Goal: Transaction & Acquisition: Subscribe to service/newsletter

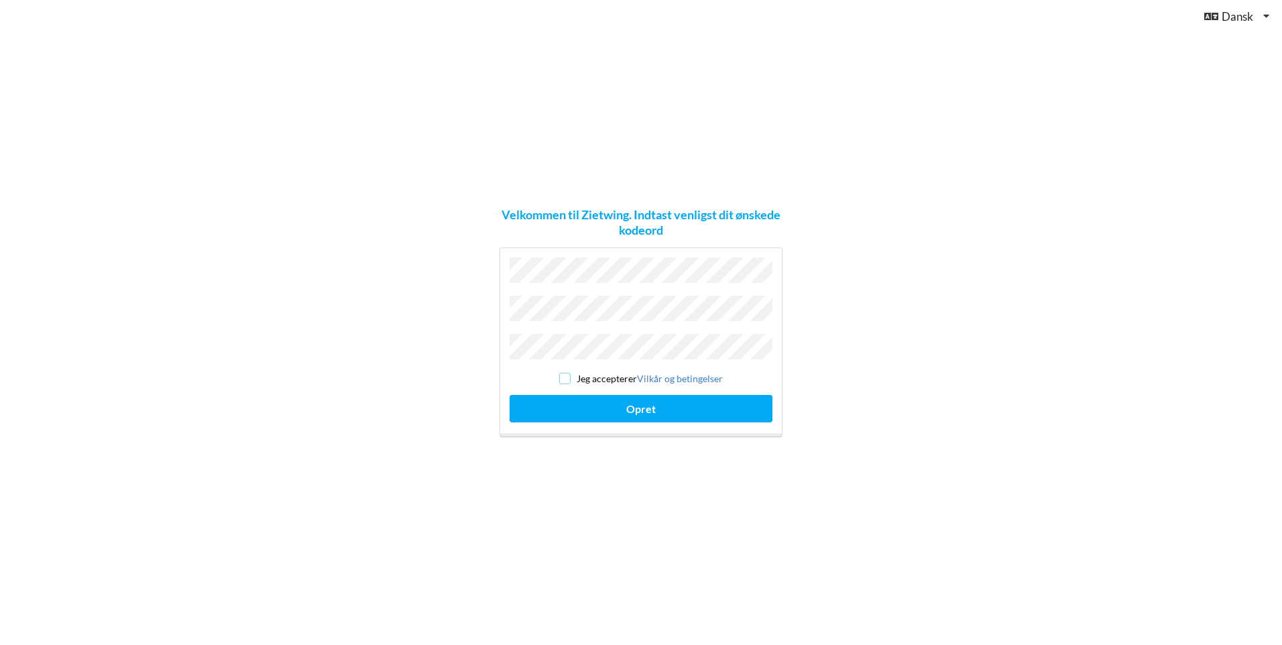
drag, startPoint x: 561, startPoint y: 372, endPoint x: 569, endPoint y: 374, distance: 8.3
click at [563, 373] on input "checkbox" at bounding box center [564, 378] width 11 height 11
checkbox input "true"
click at [580, 400] on button "Opret" at bounding box center [641, 408] width 263 height 27
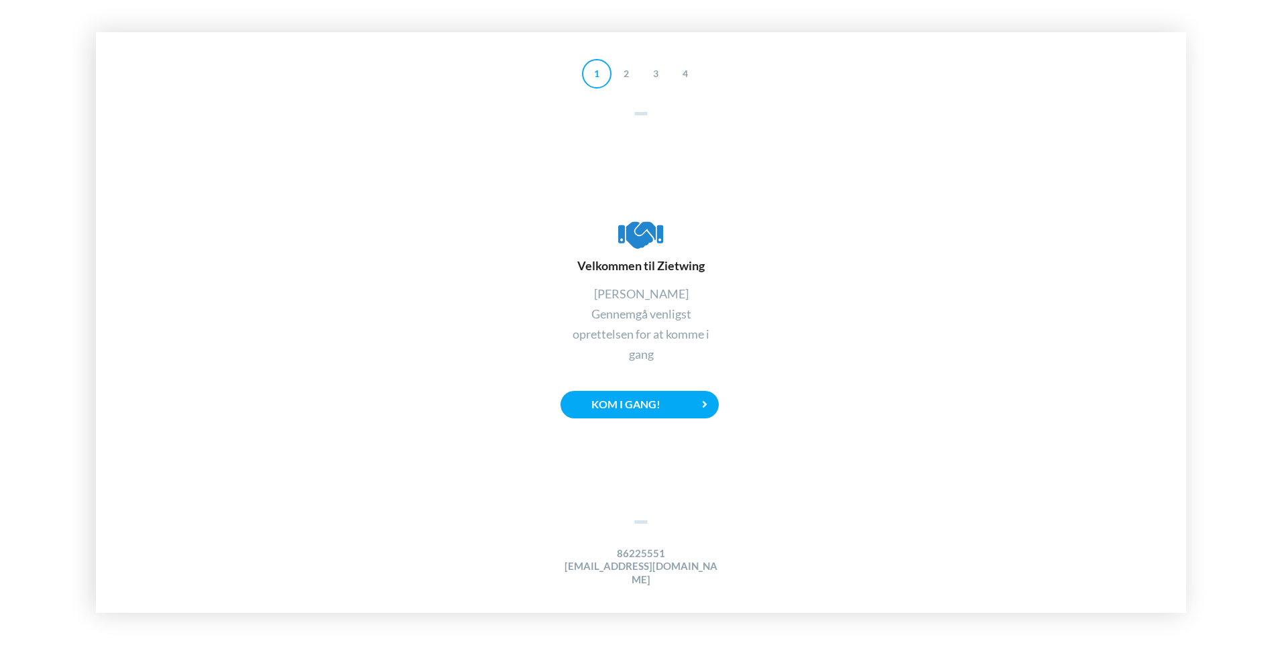
click at [663, 429] on div "Velkommen til Zietwing Hej [PERSON_NAME] venligst oprettelsen for at komme i ga…" at bounding box center [641, 317] width 161 height 405
click at [661, 411] on div "Kom i gang!" at bounding box center [640, 404] width 158 height 27
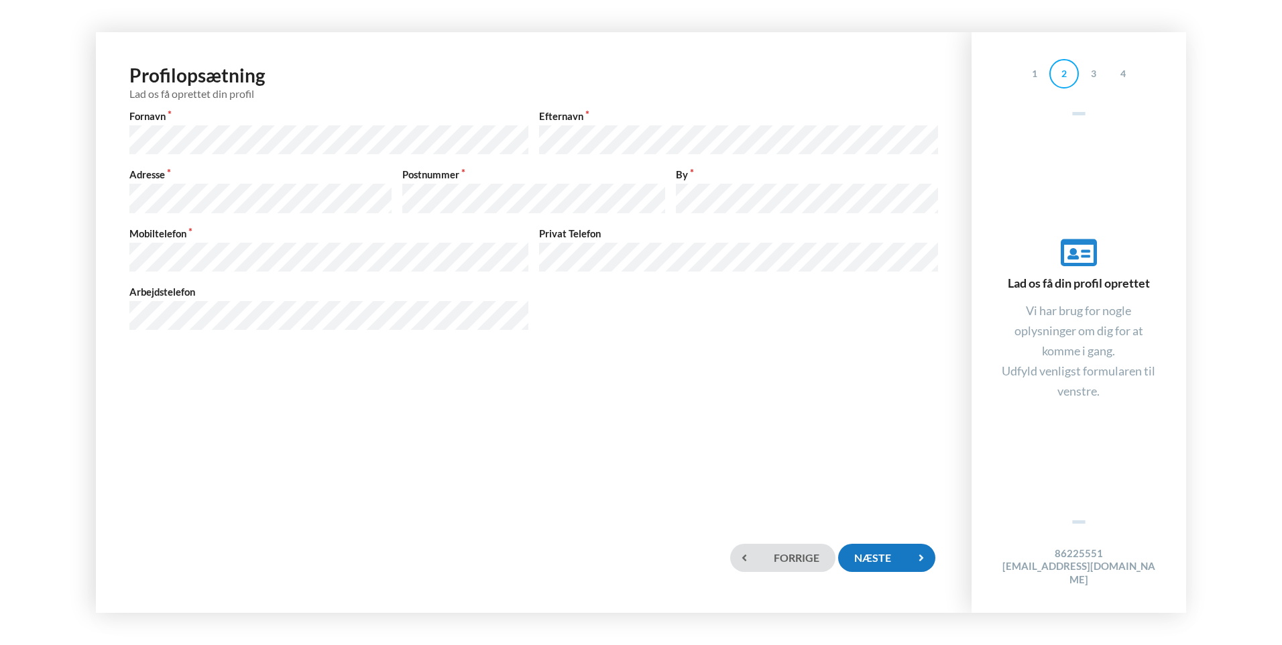
click at [888, 555] on div "Næste" at bounding box center [886, 557] width 97 height 27
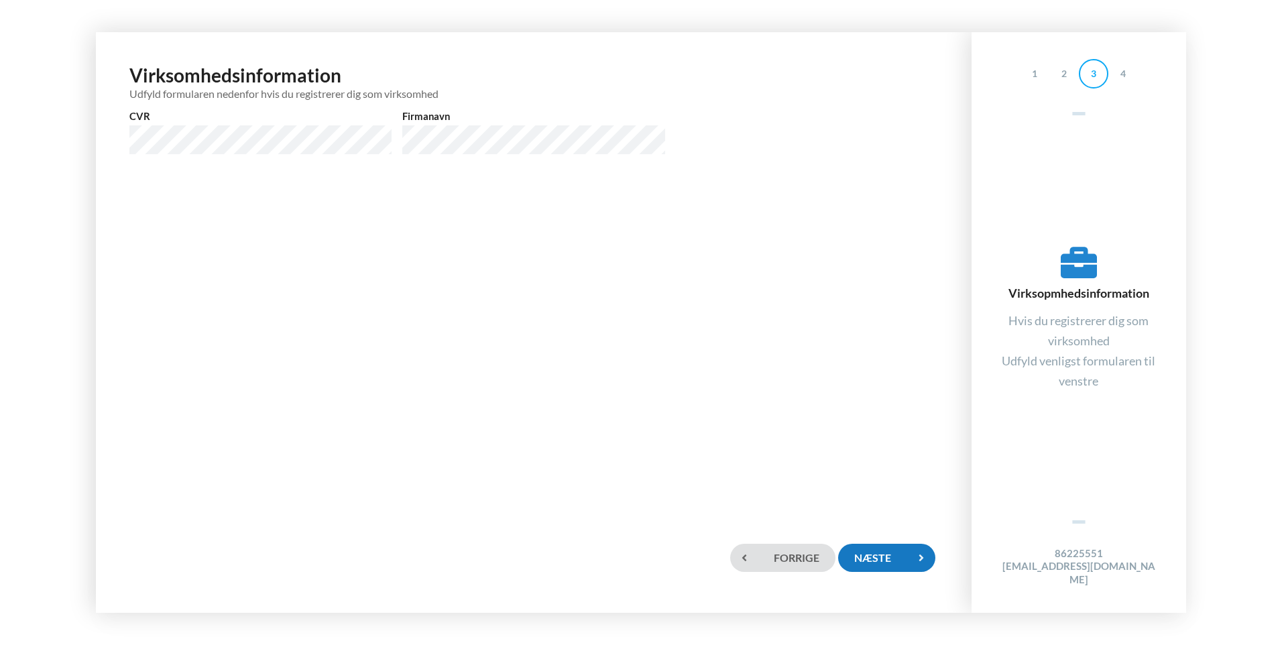
click at [885, 548] on div "Næste" at bounding box center [886, 557] width 97 height 27
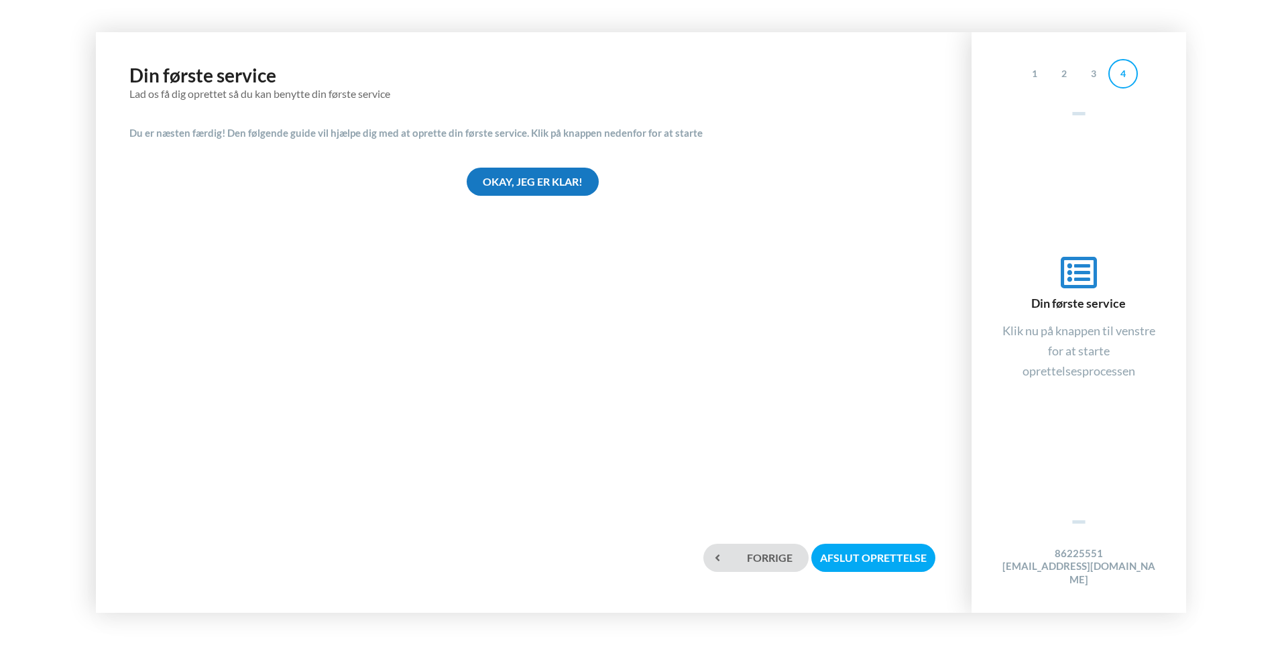
click at [502, 181] on div "Okay, jeg er klar!" at bounding box center [533, 181] width 132 height 27
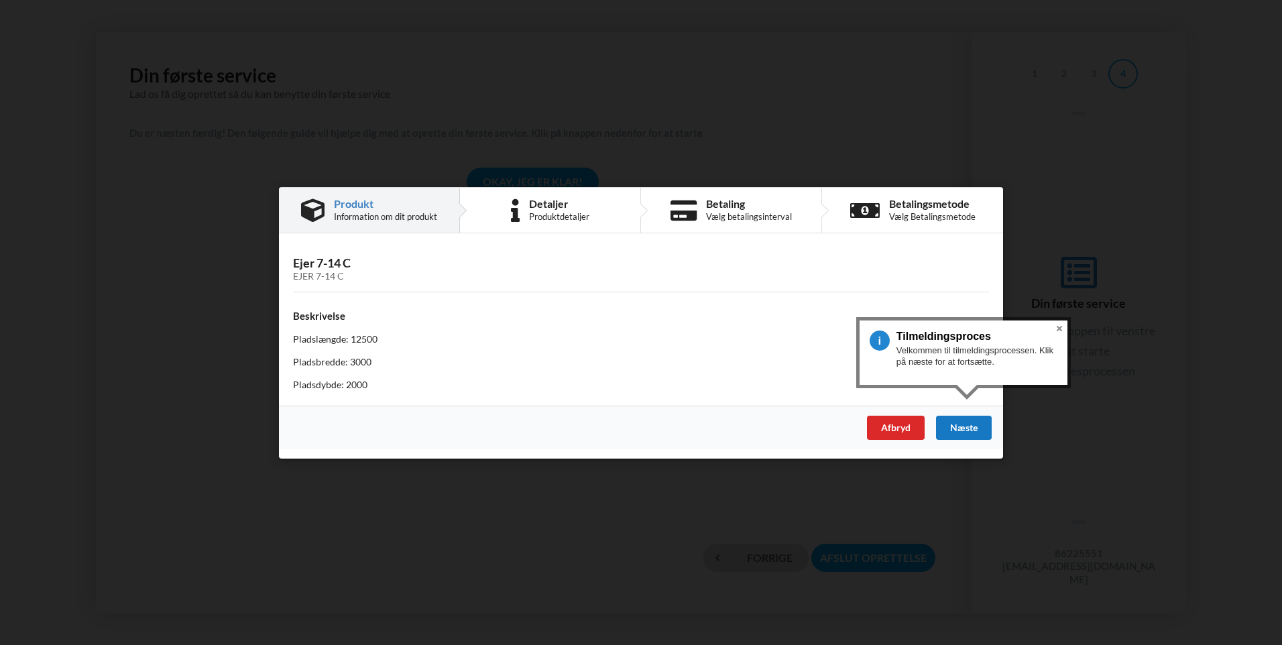
click at [968, 427] on div "Næste" at bounding box center [964, 427] width 56 height 24
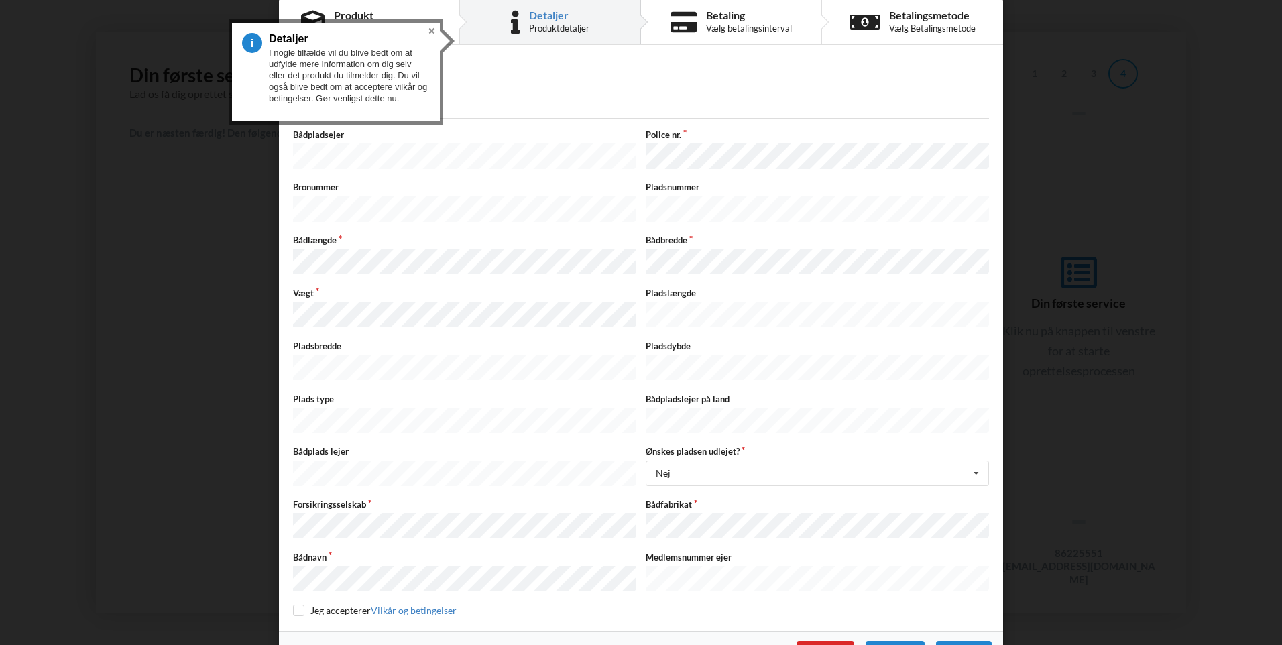
scroll to position [32, 0]
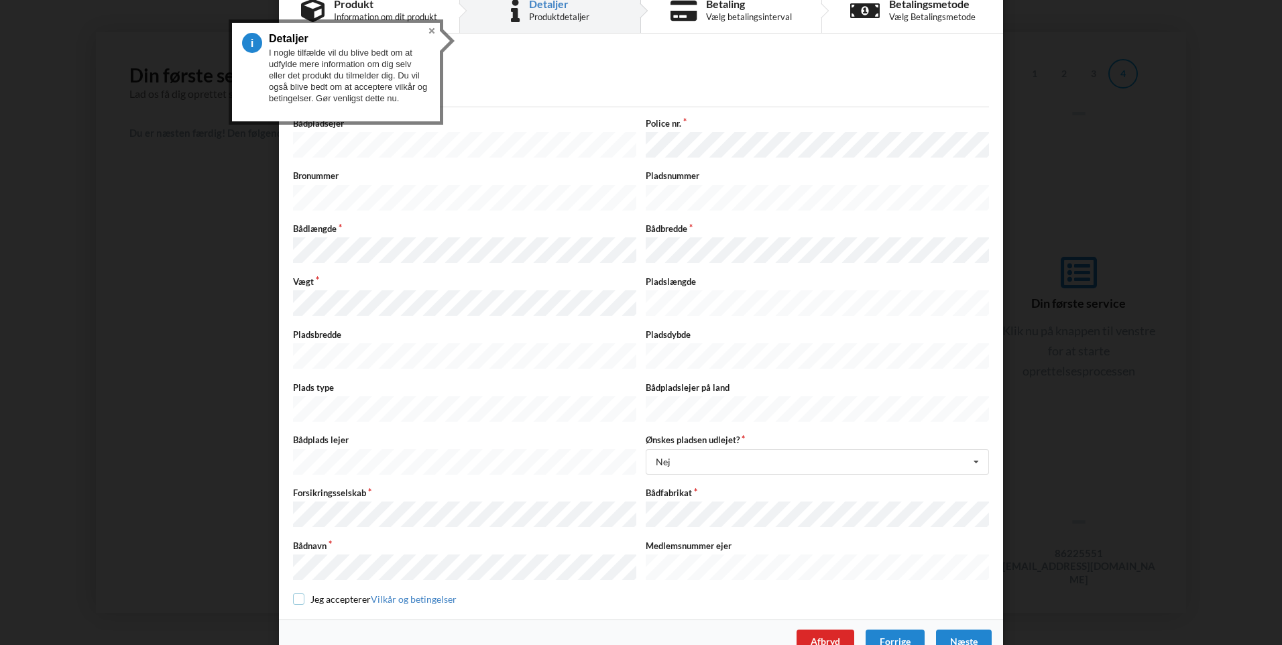
click at [294, 594] on input "checkbox" at bounding box center [298, 599] width 11 height 11
checkbox input "true"
click at [976, 450] on icon at bounding box center [976, 462] width 20 height 25
click at [946, 630] on div "Næste" at bounding box center [964, 642] width 56 height 24
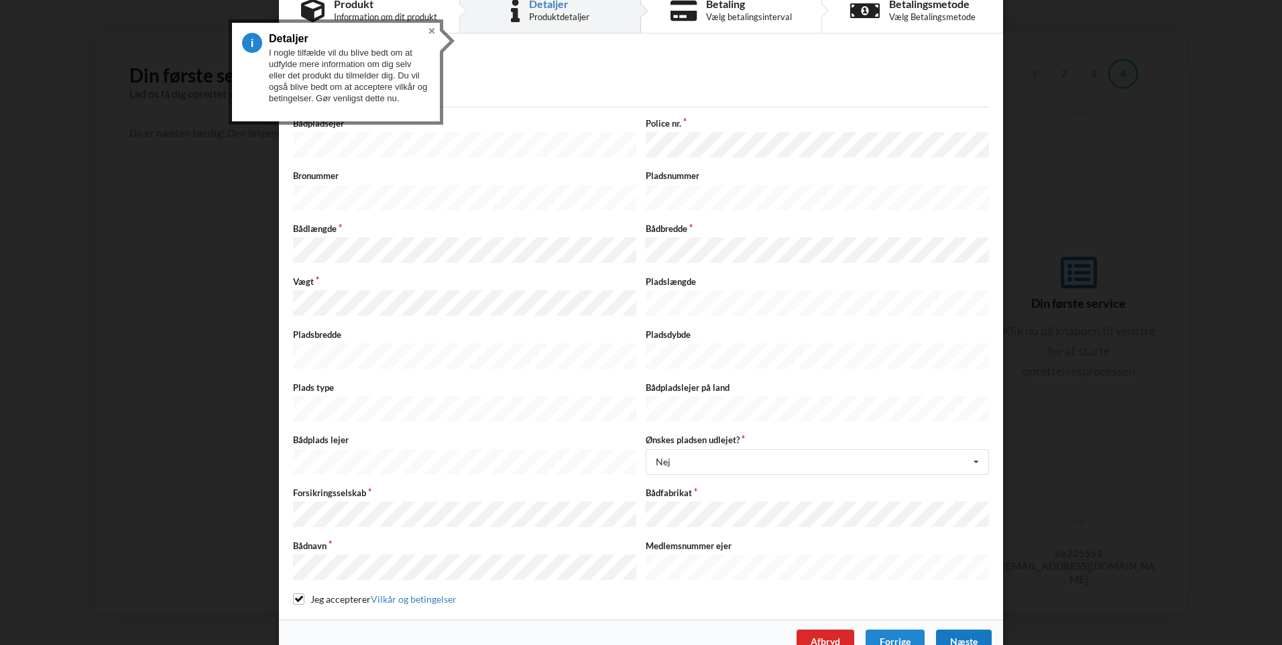
click at [948, 630] on div "Næste" at bounding box center [964, 642] width 56 height 24
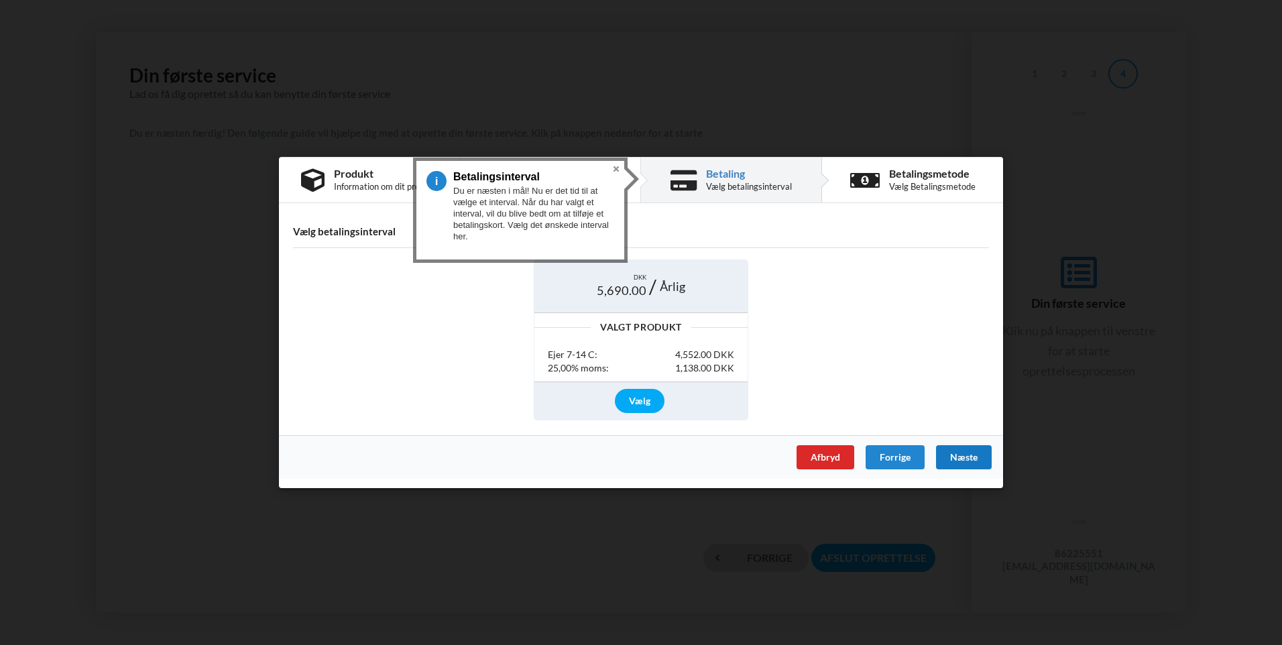
click at [963, 453] on div "Næste" at bounding box center [964, 457] width 56 height 24
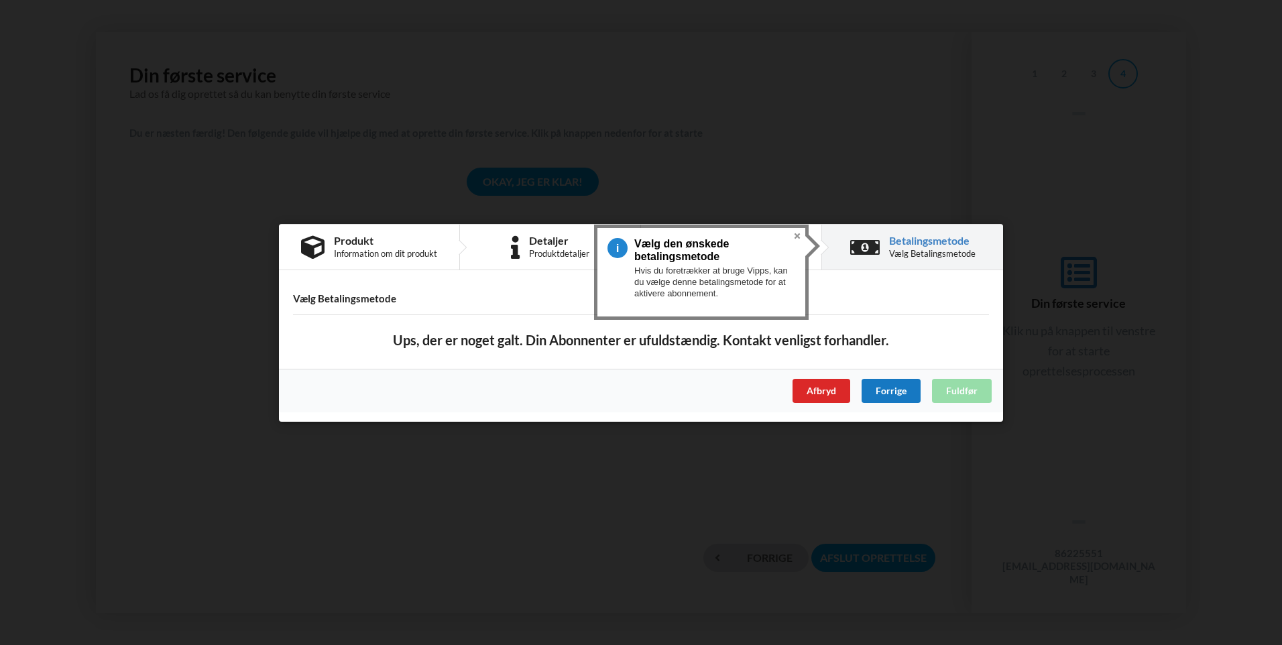
click at [887, 396] on div "Forrige" at bounding box center [891, 390] width 59 height 24
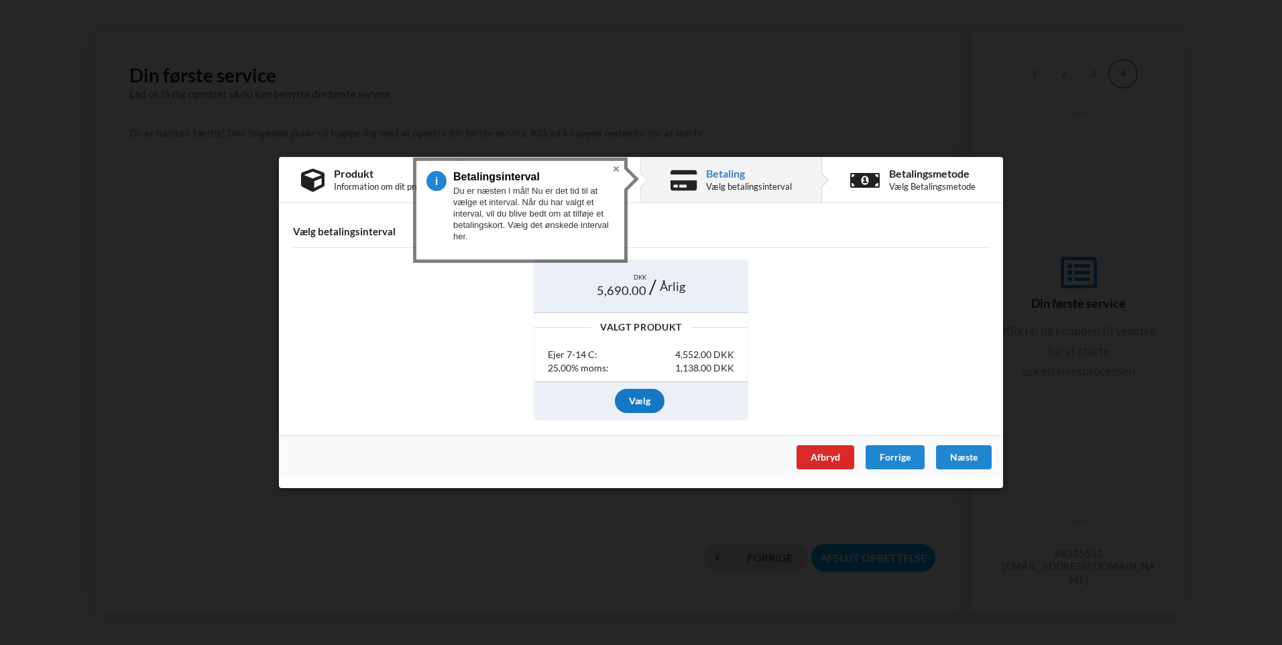
click at [637, 396] on div "Vælg" at bounding box center [640, 400] width 50 height 24
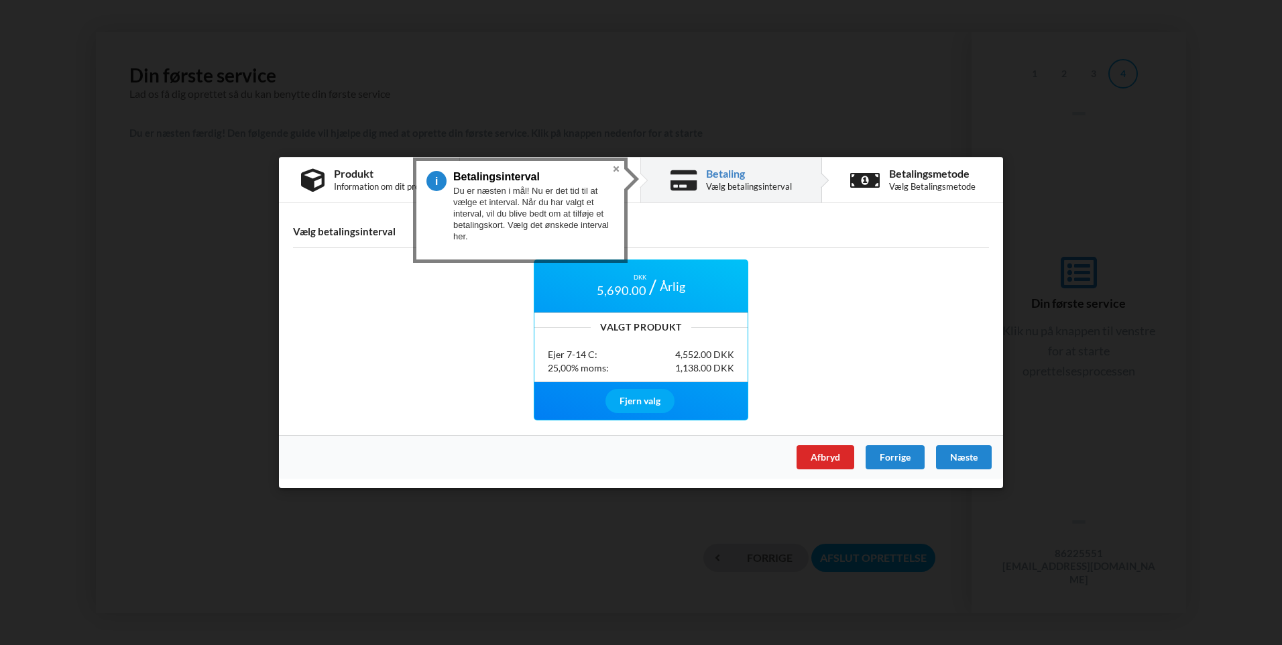
click at [956, 453] on div "Næste" at bounding box center [964, 457] width 56 height 24
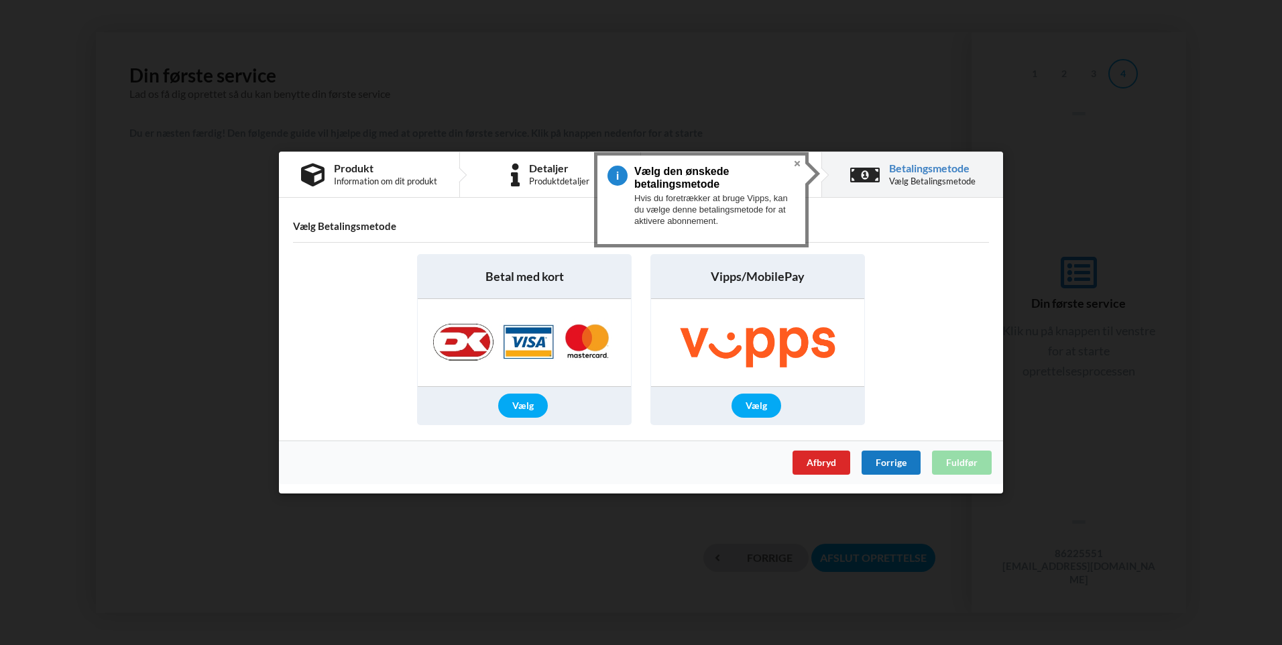
click at [879, 463] on div "Forrige" at bounding box center [891, 463] width 59 height 24
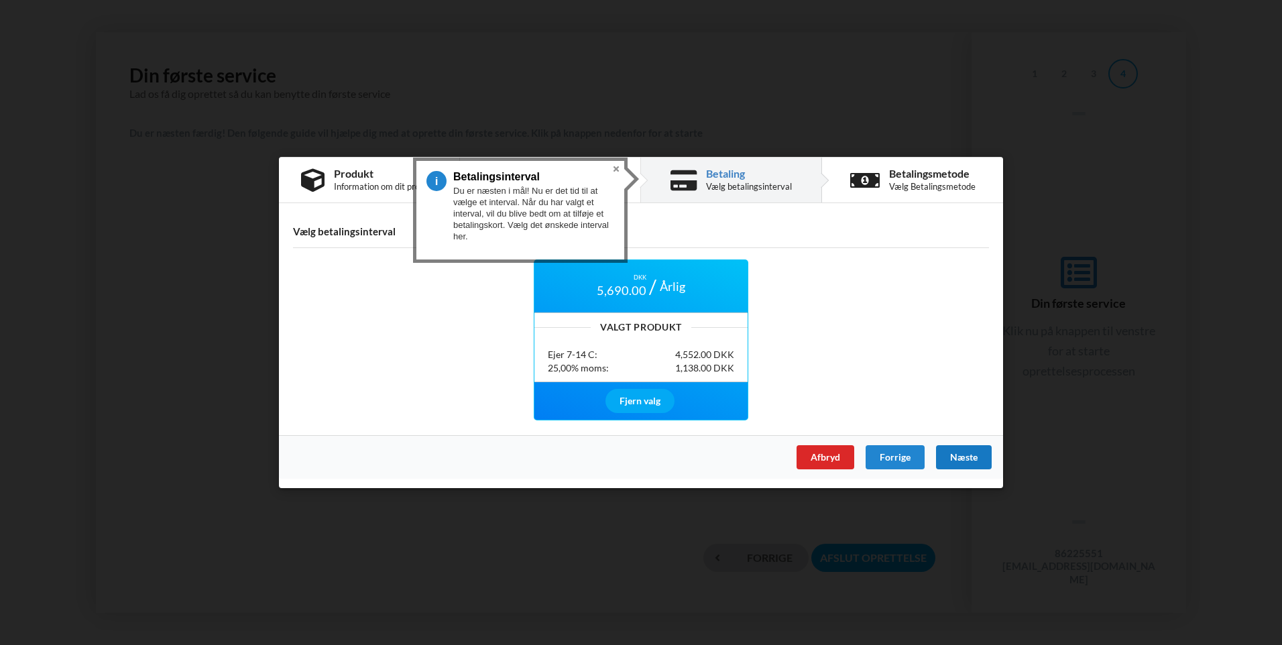
click at [955, 457] on div "Næste" at bounding box center [964, 457] width 56 height 24
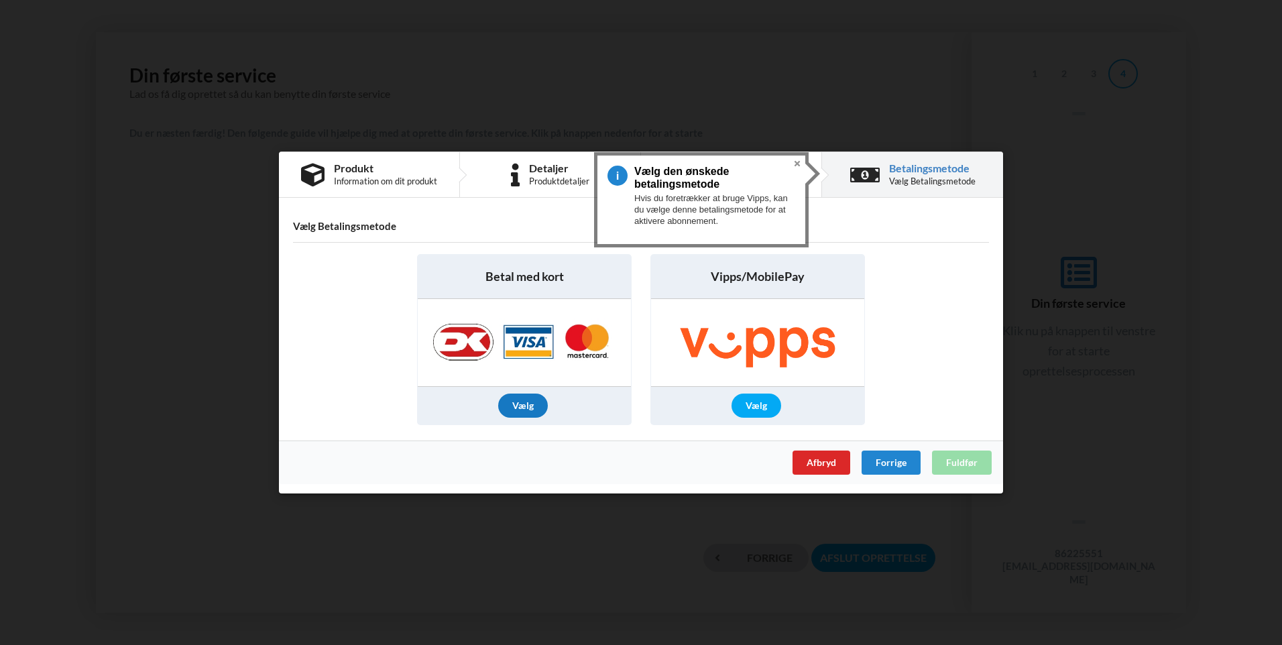
click at [527, 412] on div "Vælg" at bounding box center [523, 406] width 50 height 24
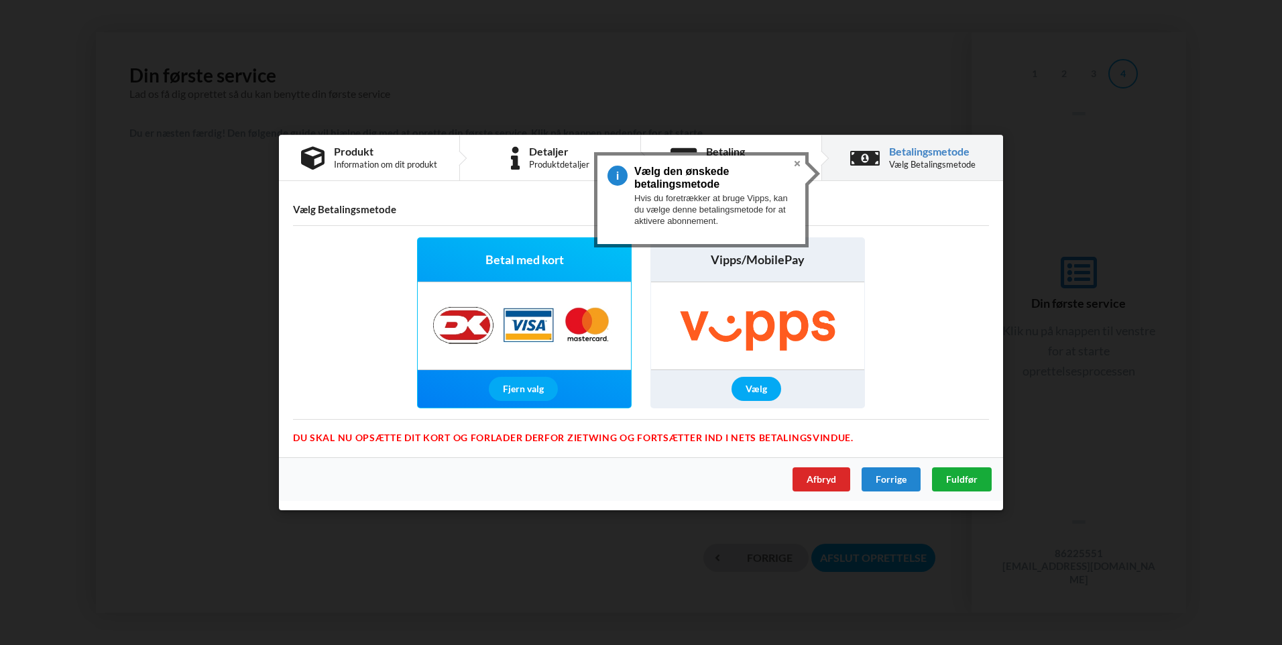
click at [964, 481] on span "Fuldfør" at bounding box center [962, 479] width 32 height 11
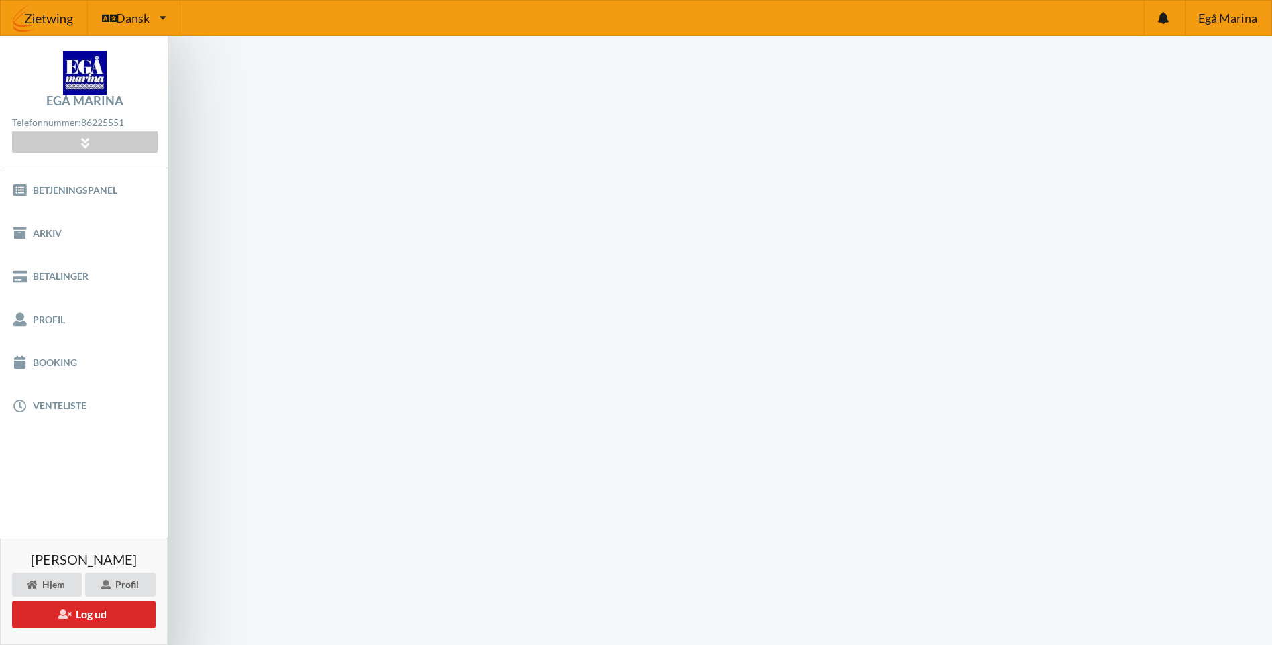
scroll to position [54, 0]
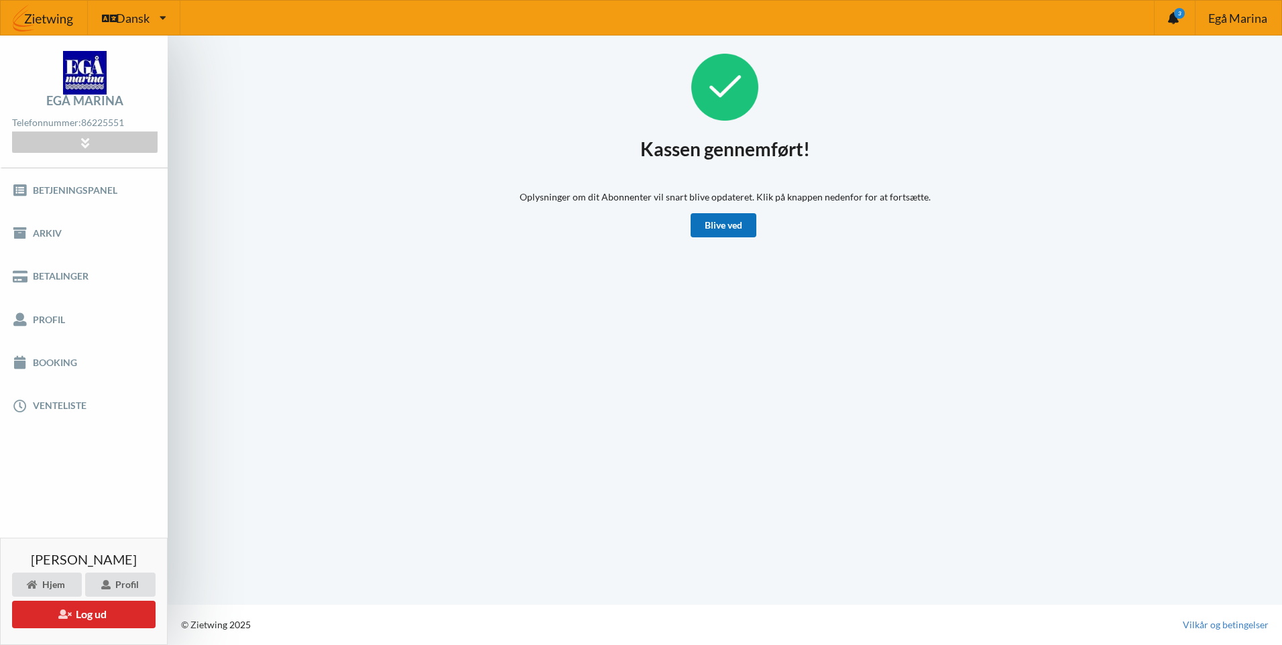
click at [733, 227] on link "Blive ved" at bounding box center [724, 225] width 66 height 24
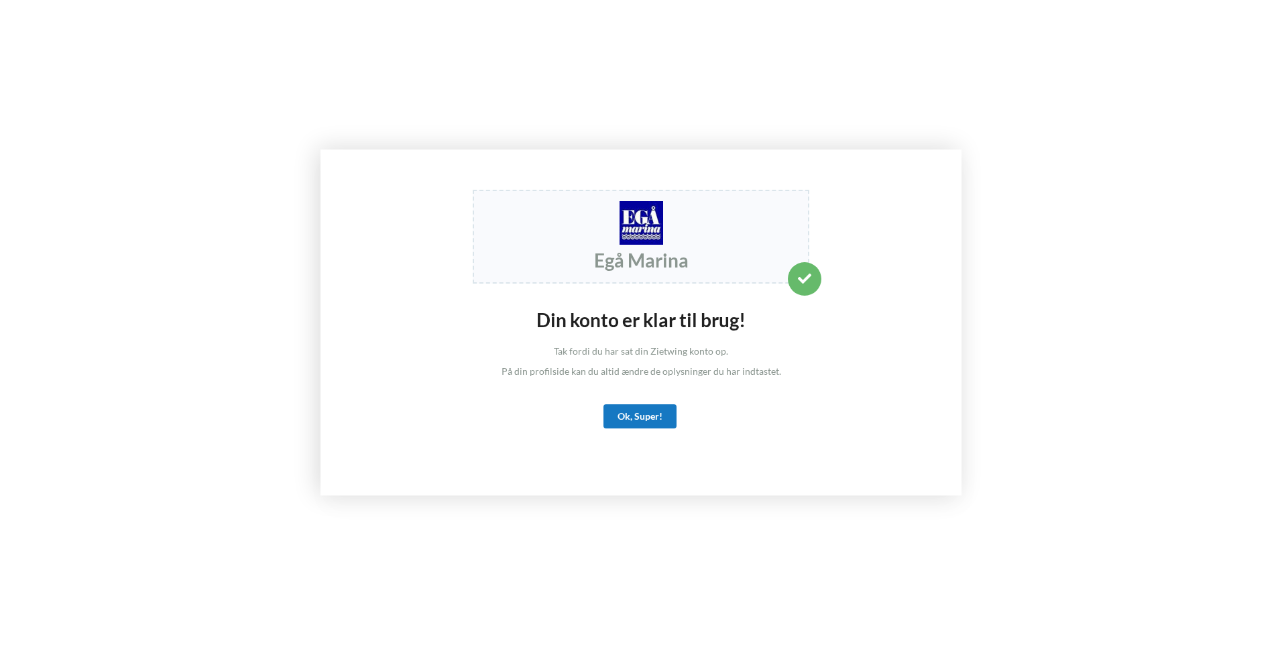
click at [638, 414] on div "Ok, Super!" at bounding box center [640, 416] width 73 height 24
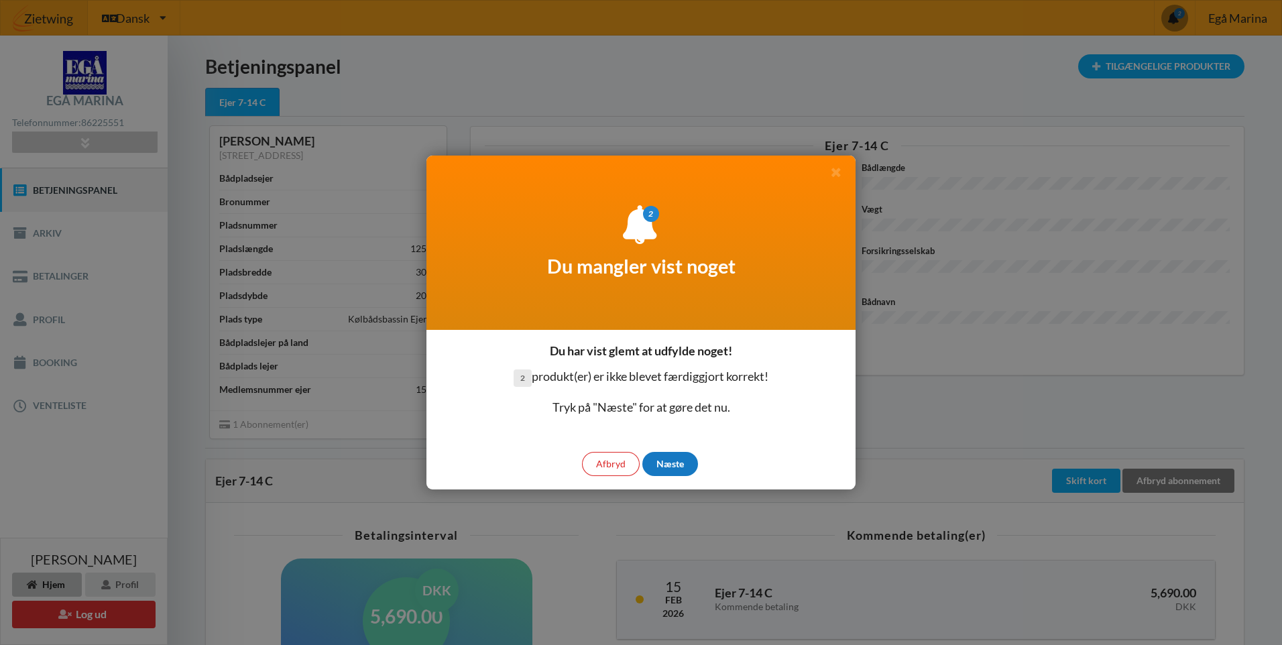
click at [670, 461] on div "Næste" at bounding box center [671, 464] width 56 height 24
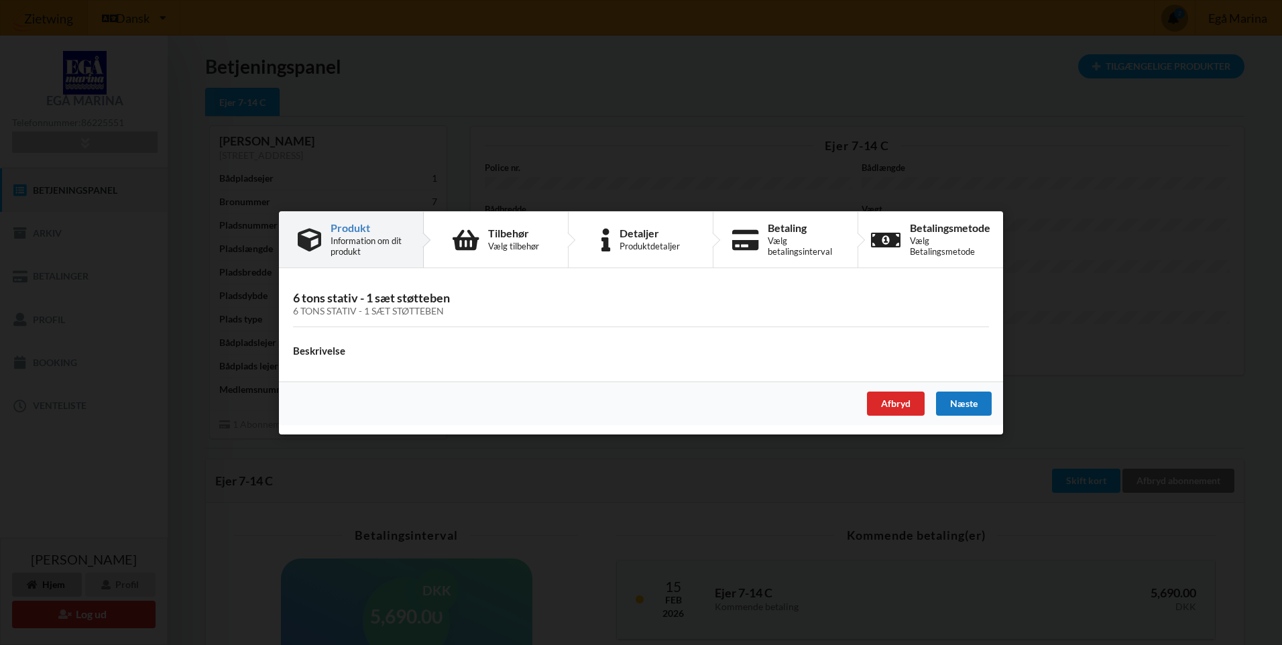
click at [950, 400] on div "Næste" at bounding box center [964, 403] width 56 height 24
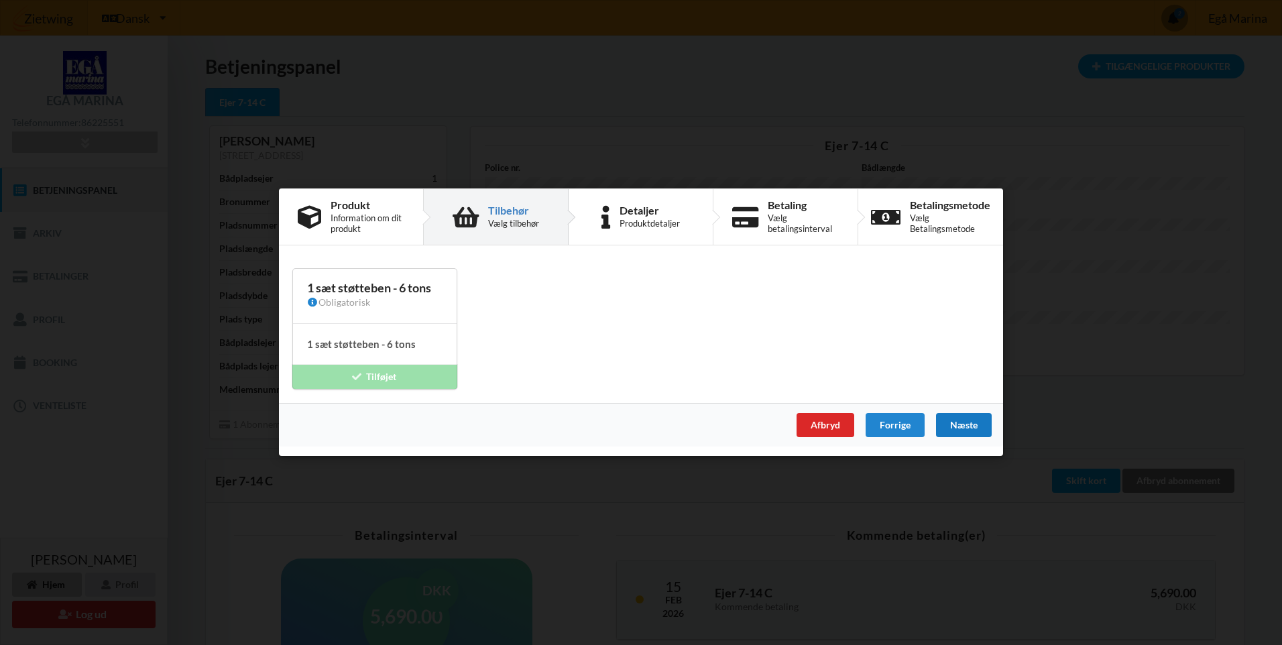
click at [944, 420] on div "Næste" at bounding box center [964, 426] width 56 height 24
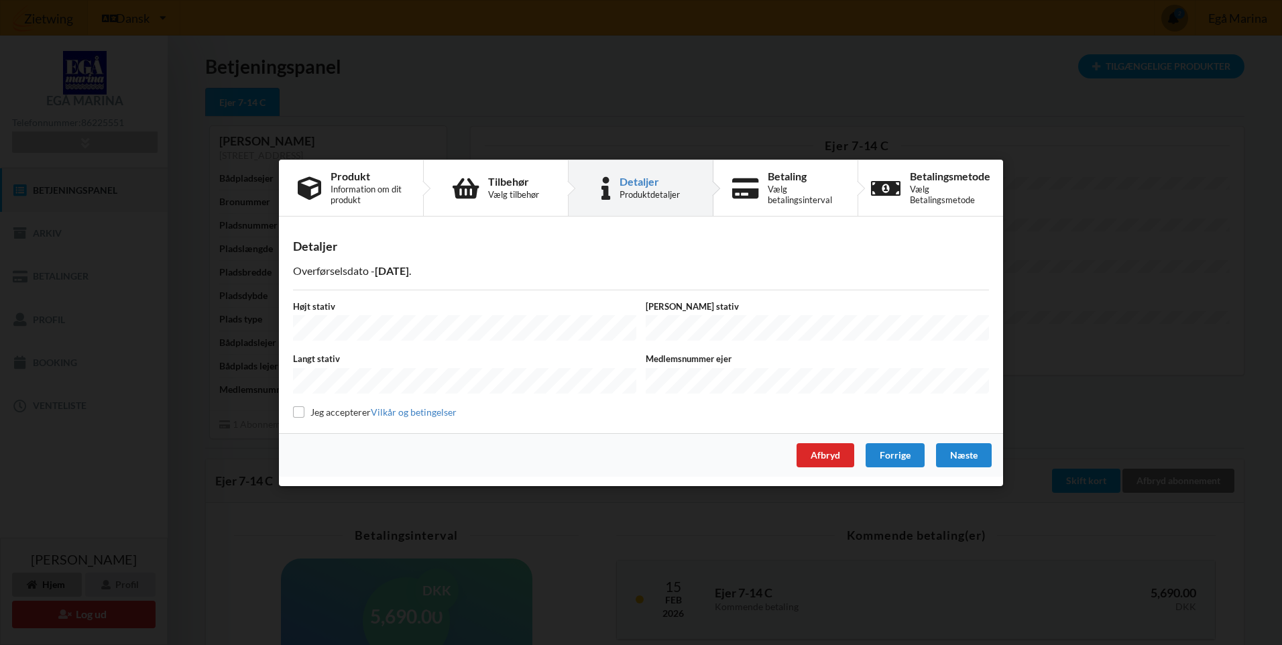
click at [304, 410] on label "Jeg accepterer Vilkår og betingelser" at bounding box center [375, 411] width 164 height 11
click at [298, 412] on input "checkbox" at bounding box center [298, 411] width 11 height 11
checkbox input "true"
click at [948, 451] on div "Næste" at bounding box center [964, 455] width 56 height 24
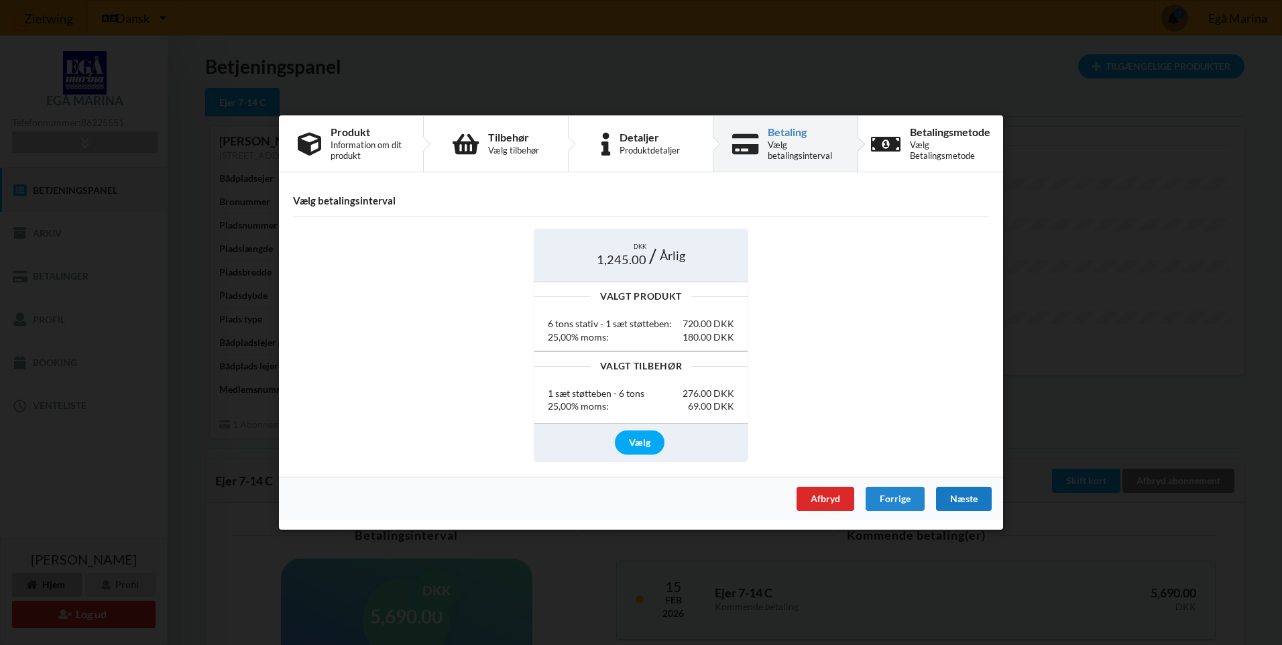
click at [975, 499] on div "Næste" at bounding box center [964, 499] width 56 height 24
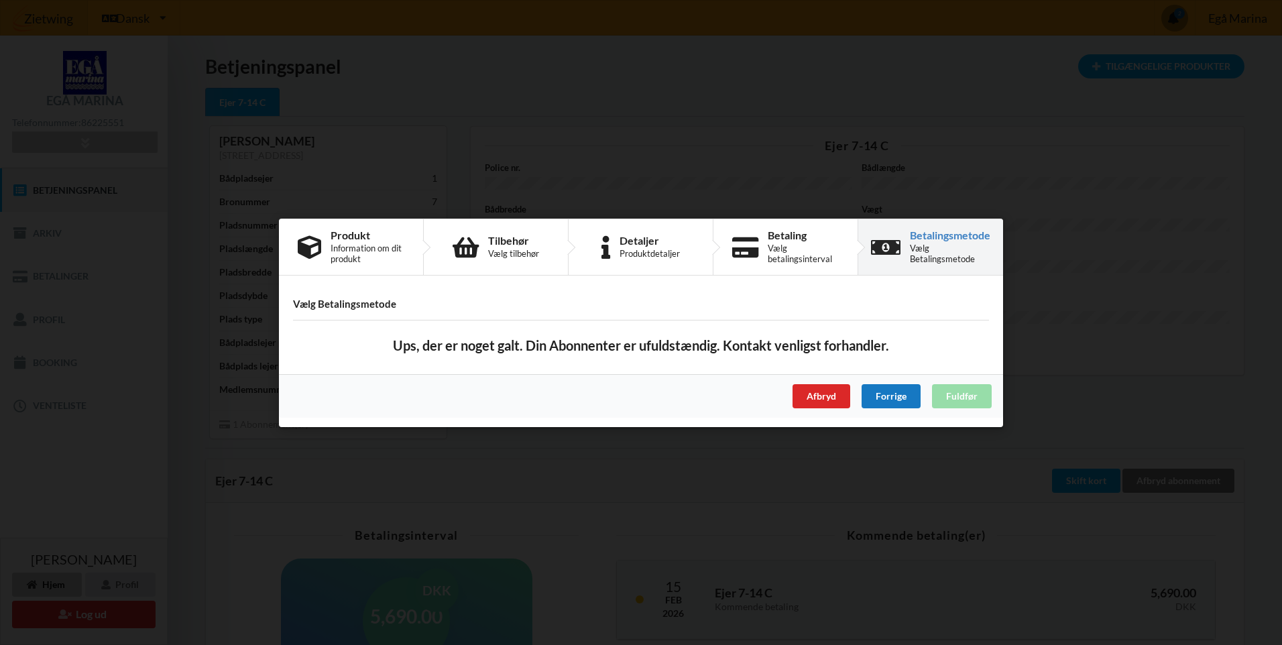
click at [891, 408] on div "Forrige" at bounding box center [891, 396] width 59 height 24
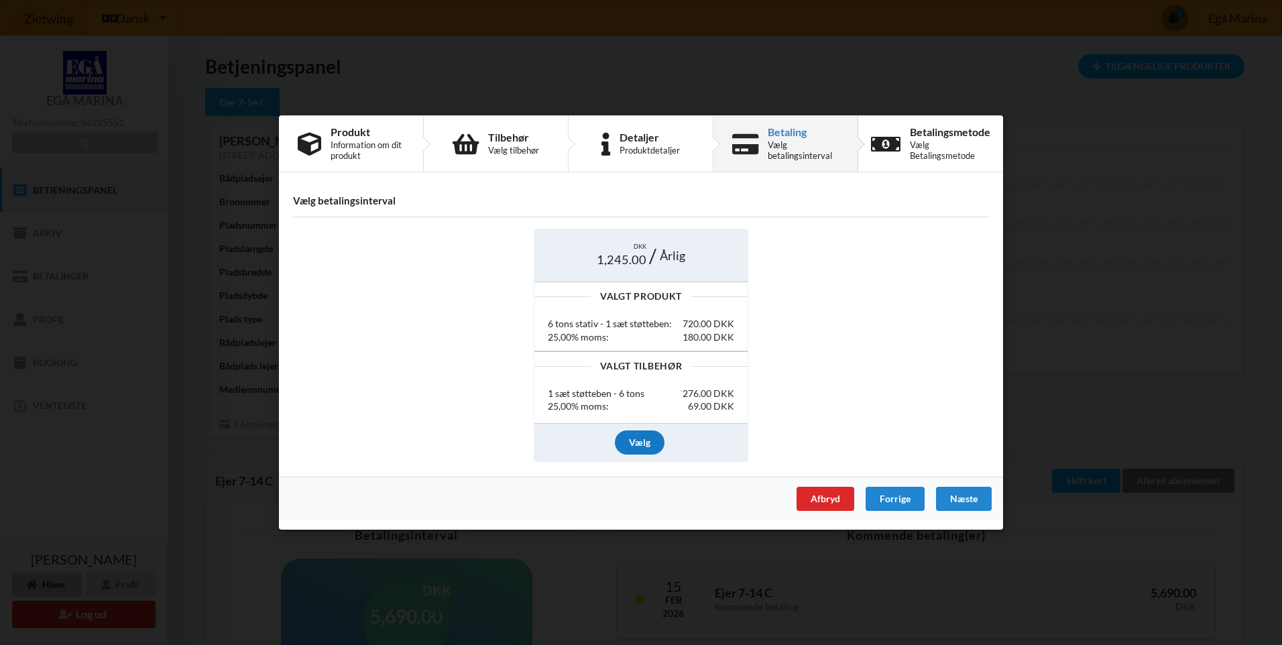
click at [644, 445] on div "Vælg" at bounding box center [640, 442] width 50 height 24
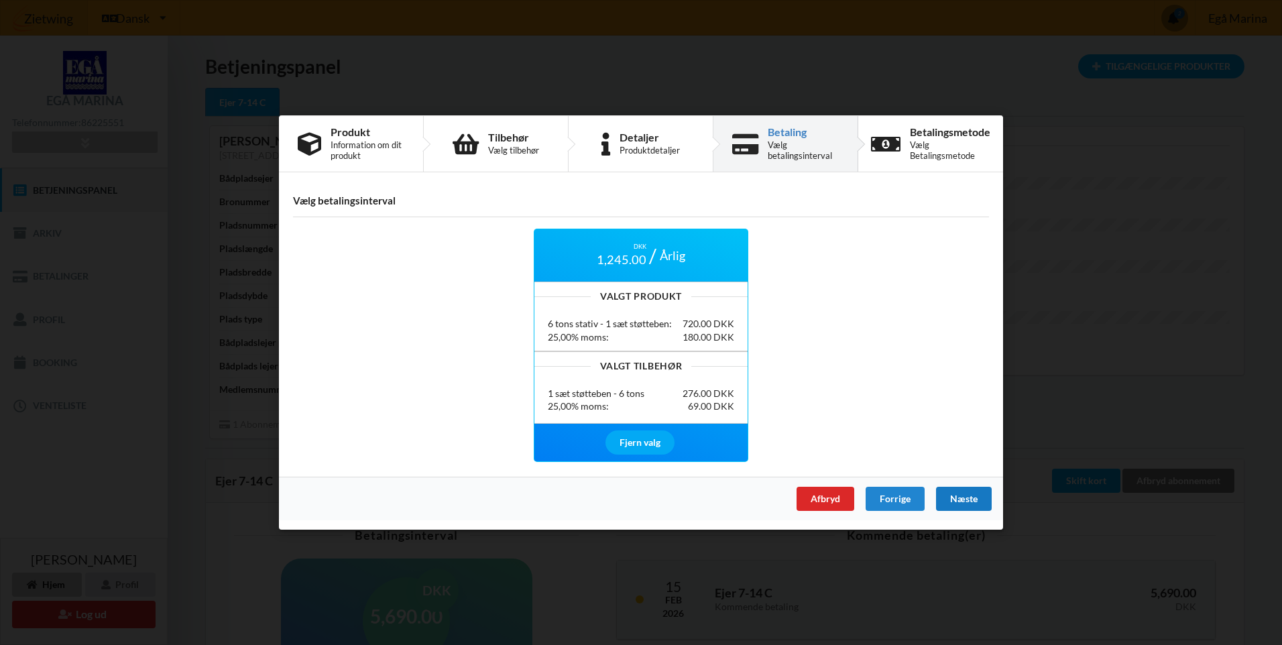
click at [958, 493] on div "Næste" at bounding box center [964, 499] width 56 height 24
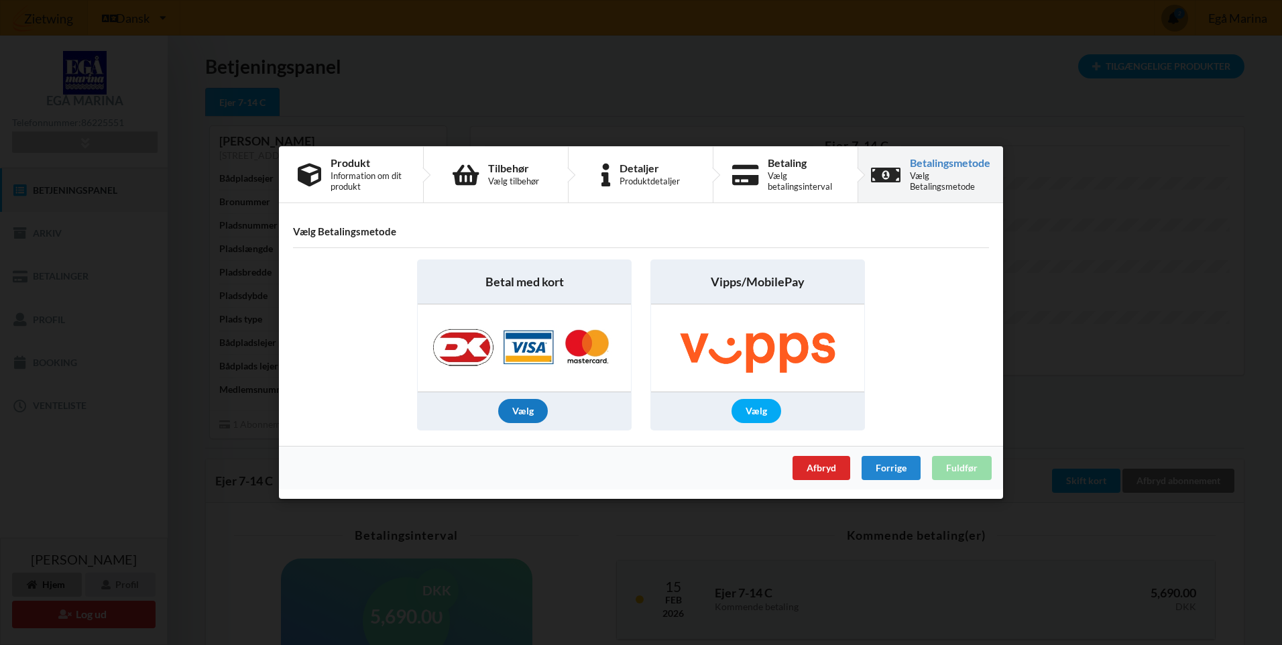
click at [517, 412] on div "Vælg" at bounding box center [523, 411] width 50 height 24
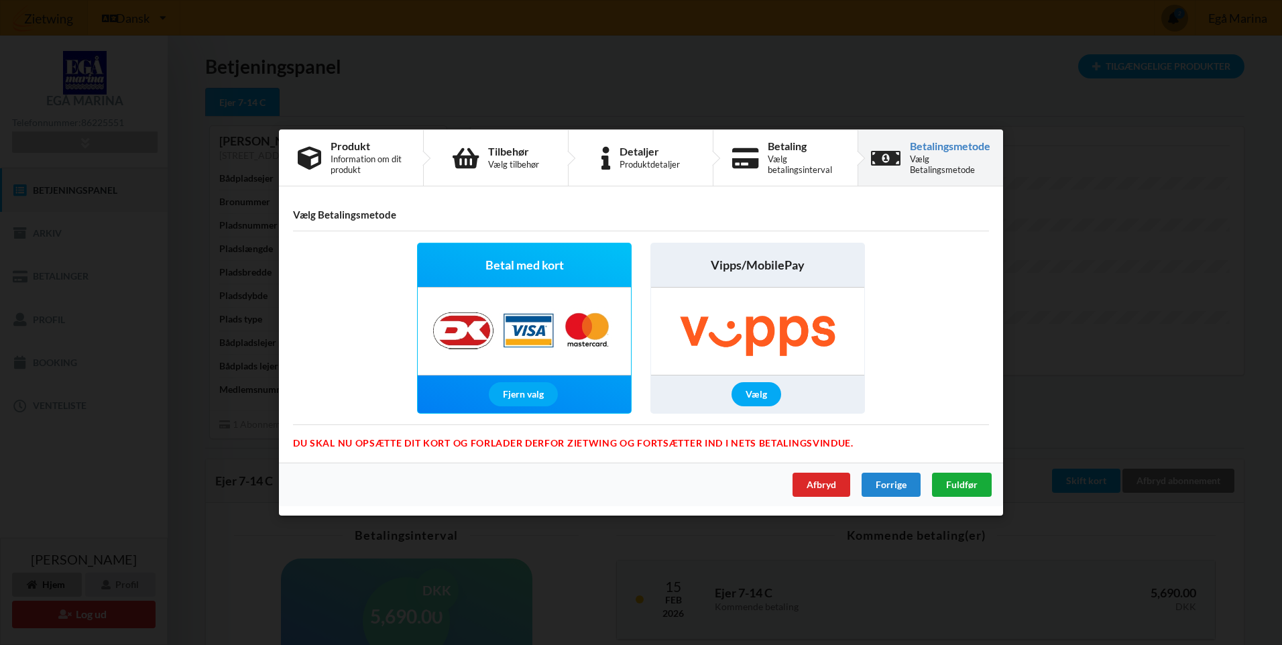
click at [982, 486] on div "Fuldfør" at bounding box center [962, 485] width 60 height 24
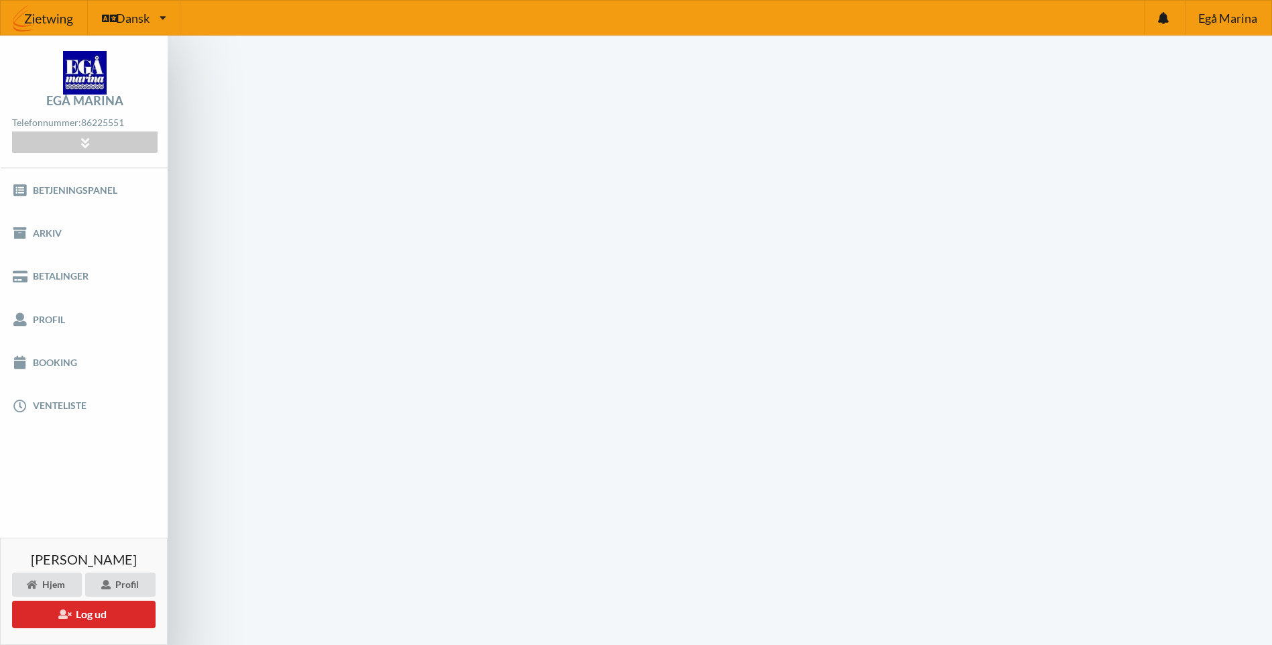
scroll to position [54, 0]
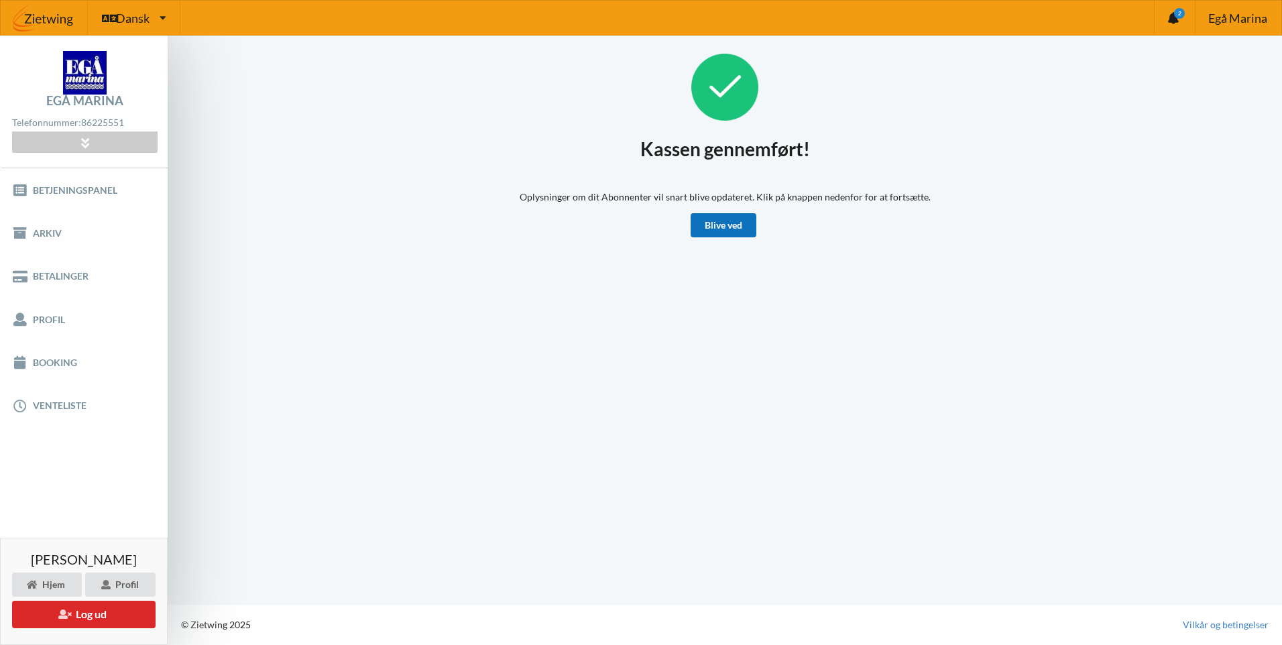
click at [722, 219] on link "Blive ved" at bounding box center [724, 225] width 66 height 24
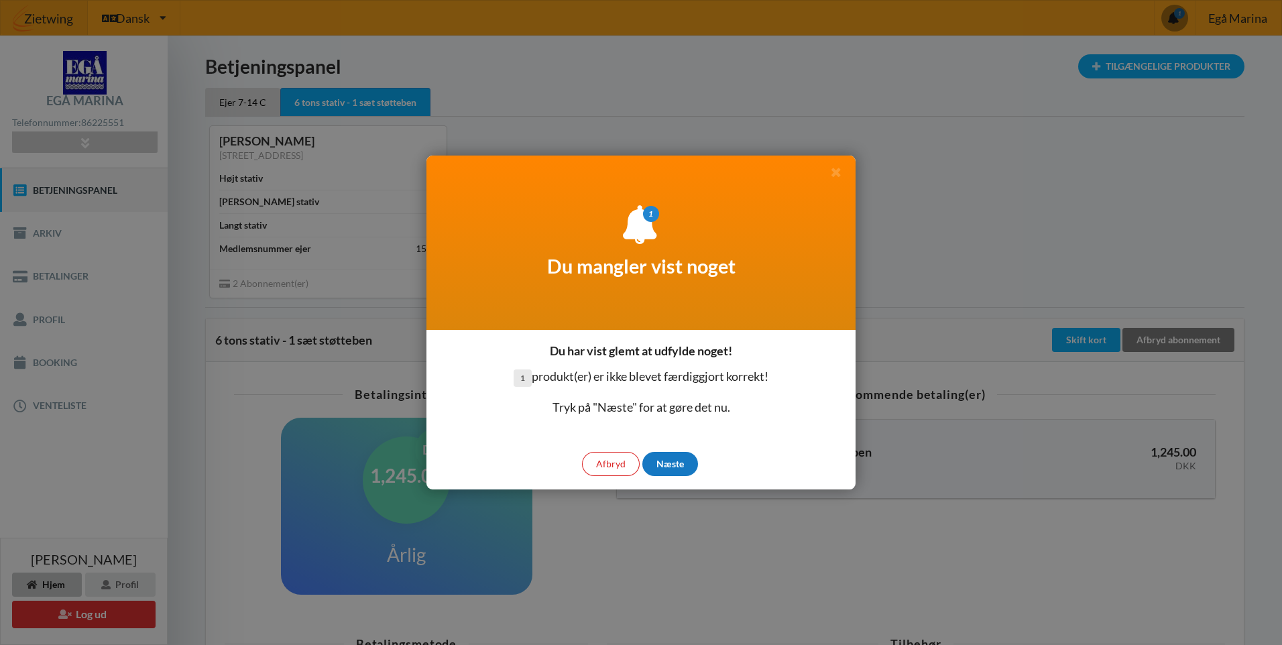
click at [672, 463] on div "Næste" at bounding box center [671, 464] width 56 height 24
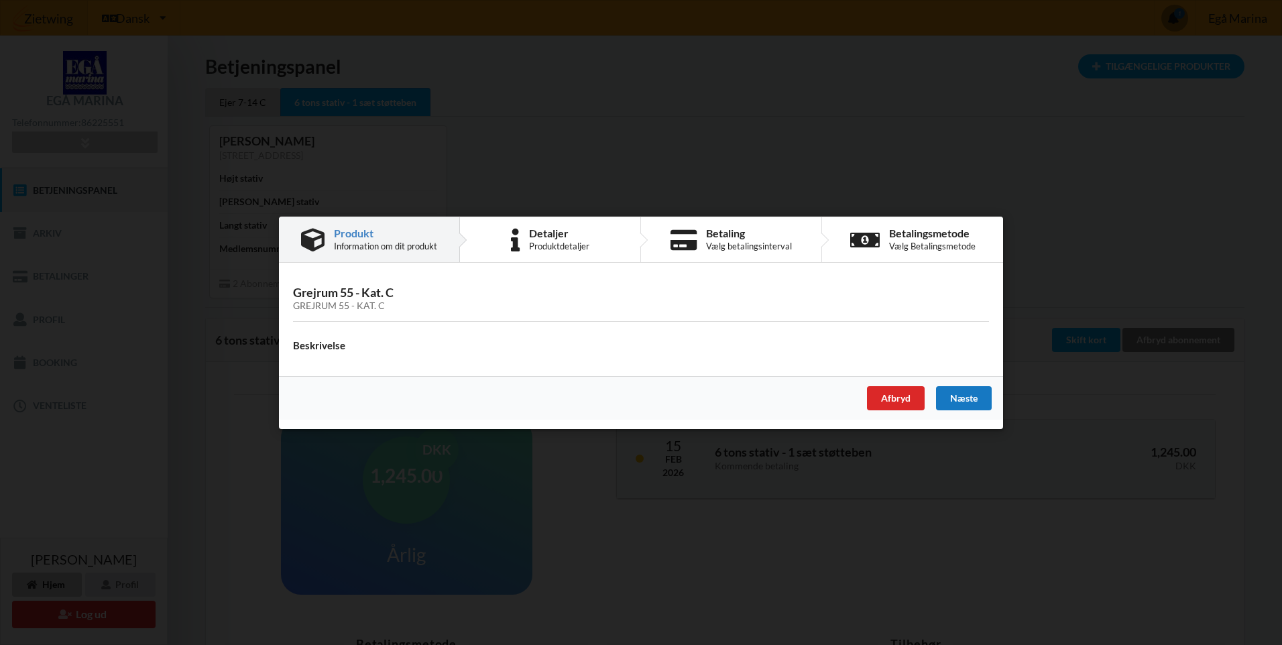
click at [962, 398] on div "Næste" at bounding box center [964, 398] width 56 height 24
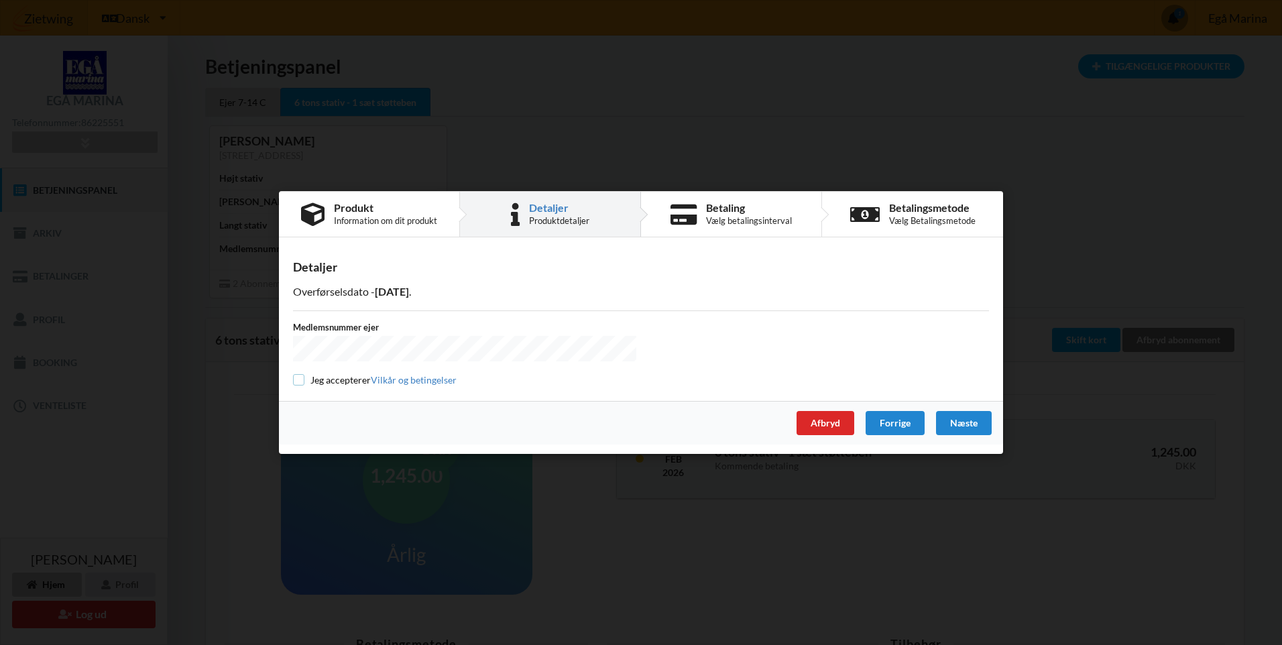
click at [303, 380] on input "checkbox" at bounding box center [298, 379] width 11 height 11
checkbox input "true"
click at [960, 422] on div "Næste" at bounding box center [964, 423] width 56 height 24
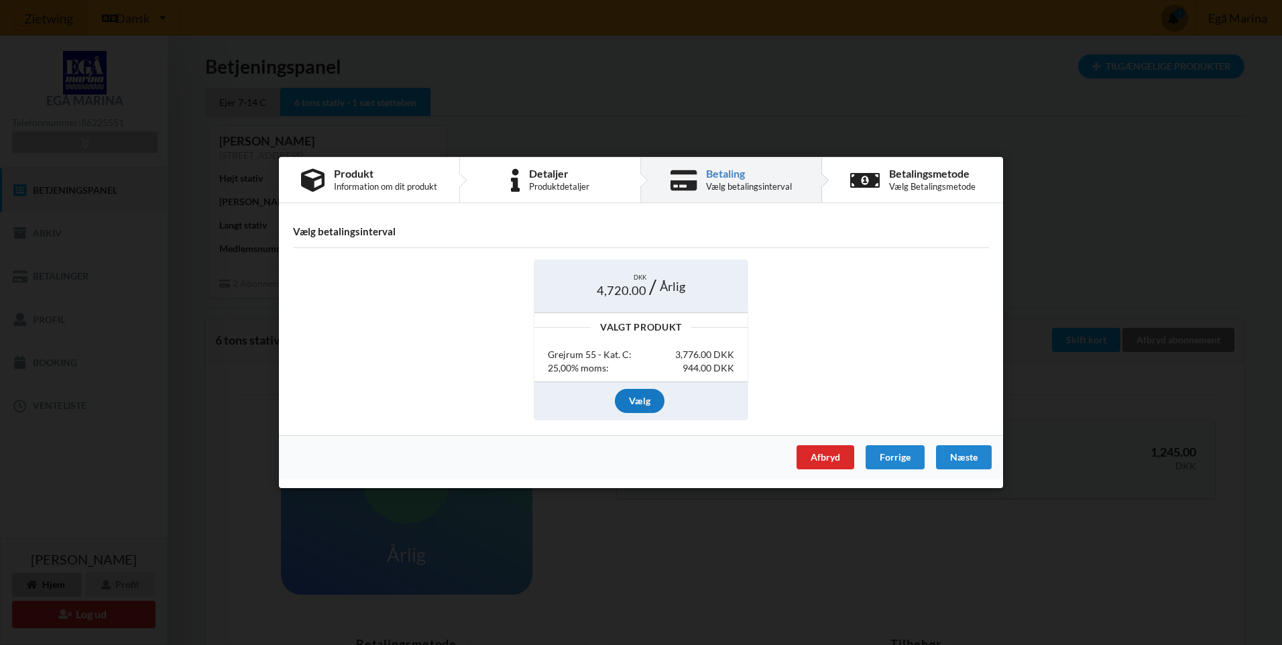
click at [634, 398] on div "Vælg" at bounding box center [640, 400] width 50 height 24
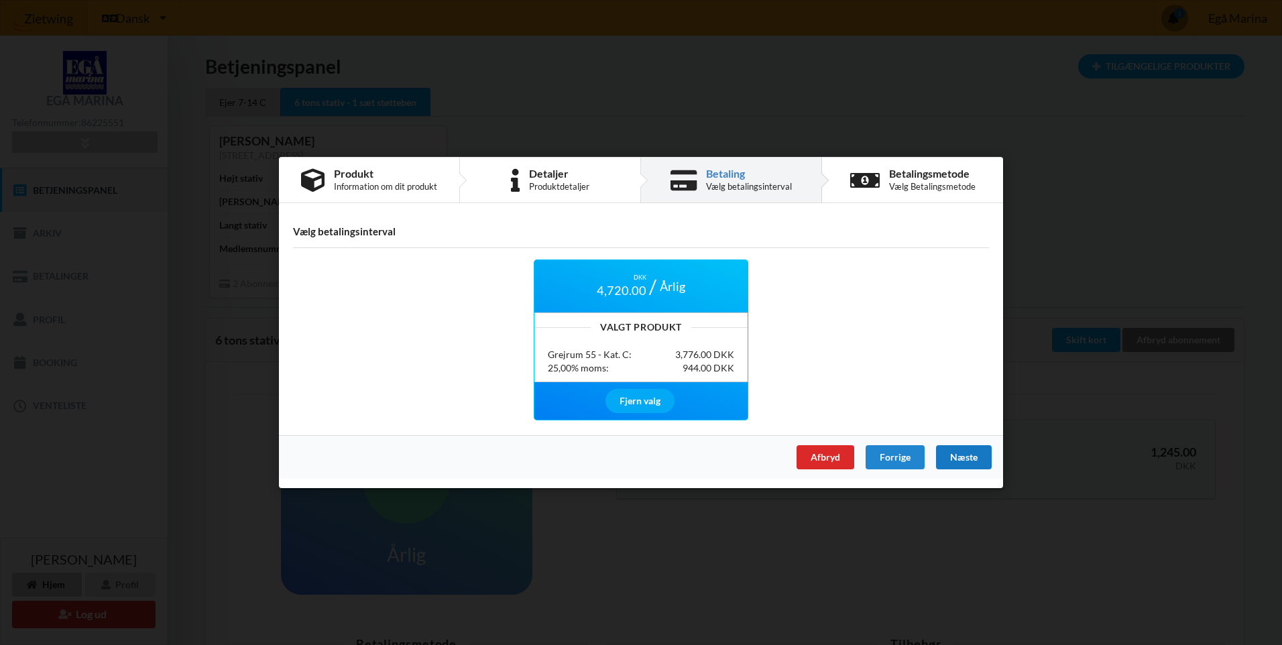
click at [977, 457] on div "Næste" at bounding box center [964, 457] width 56 height 24
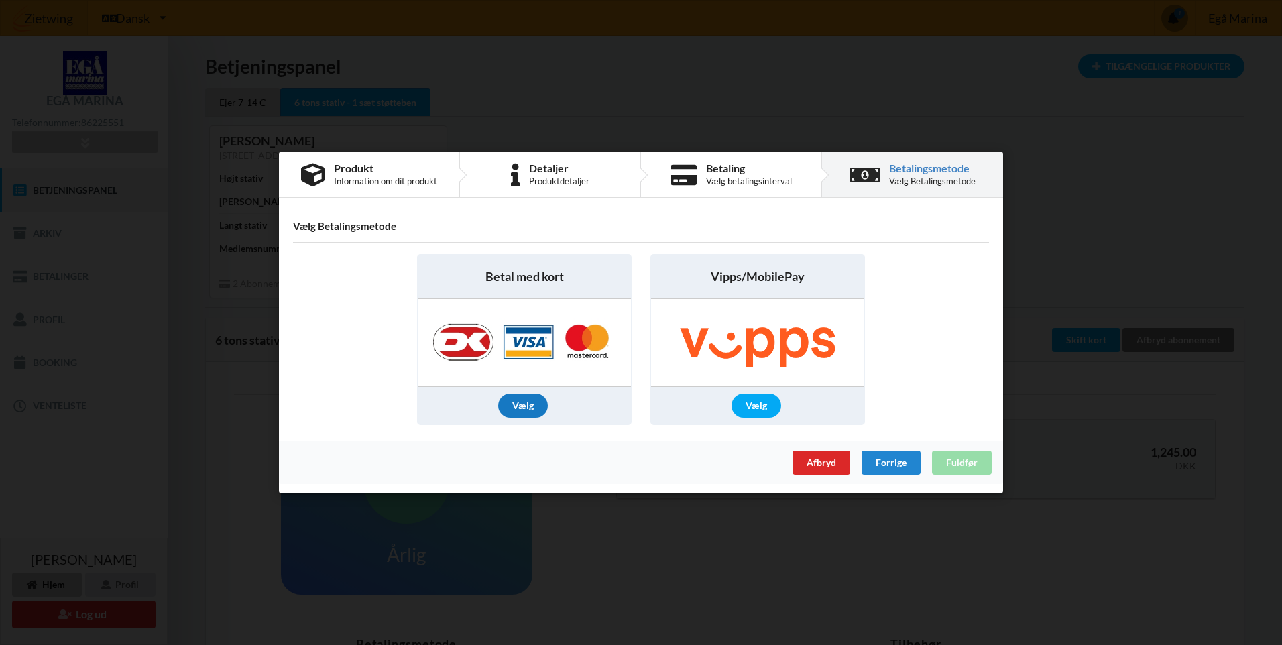
click at [512, 404] on div "Vælg" at bounding box center [523, 406] width 50 height 24
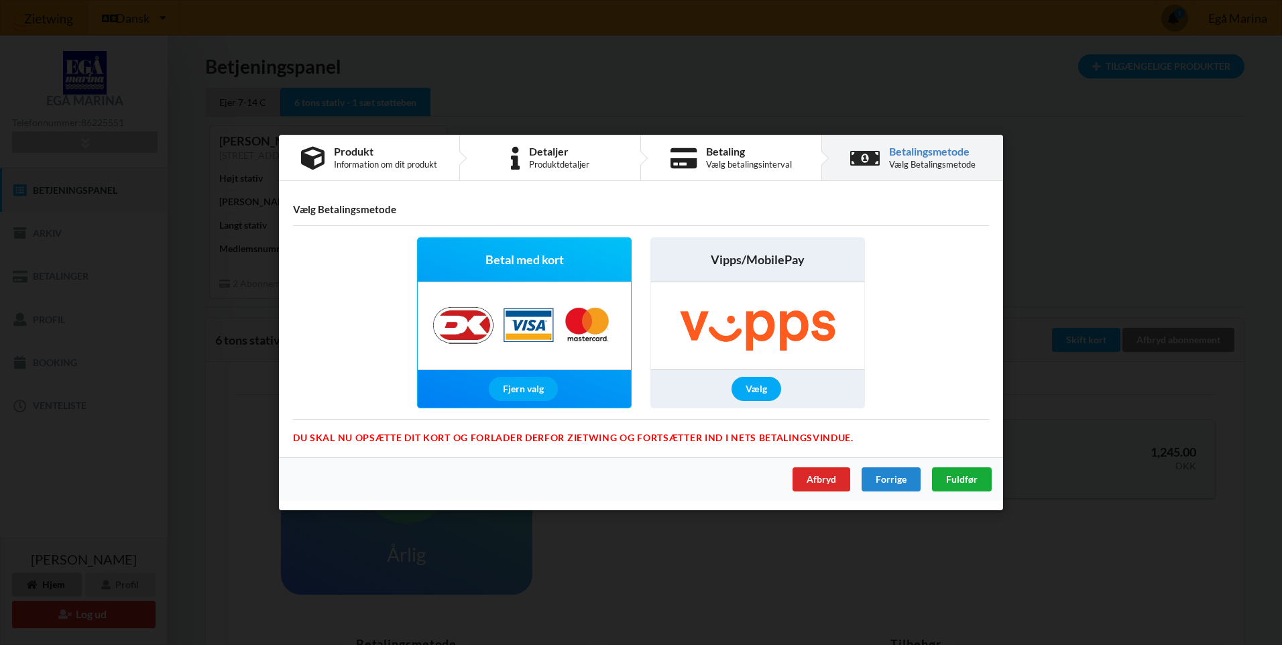
click at [967, 481] on span "Fuldfør" at bounding box center [962, 479] width 32 height 11
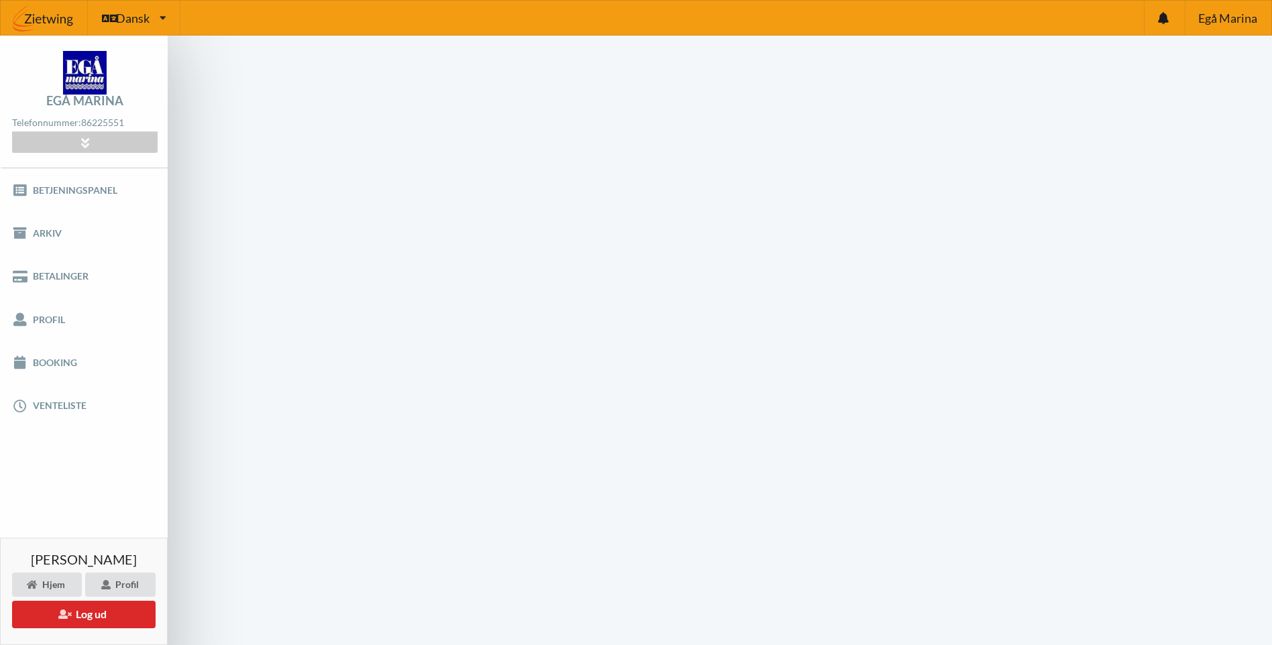
scroll to position [54, 0]
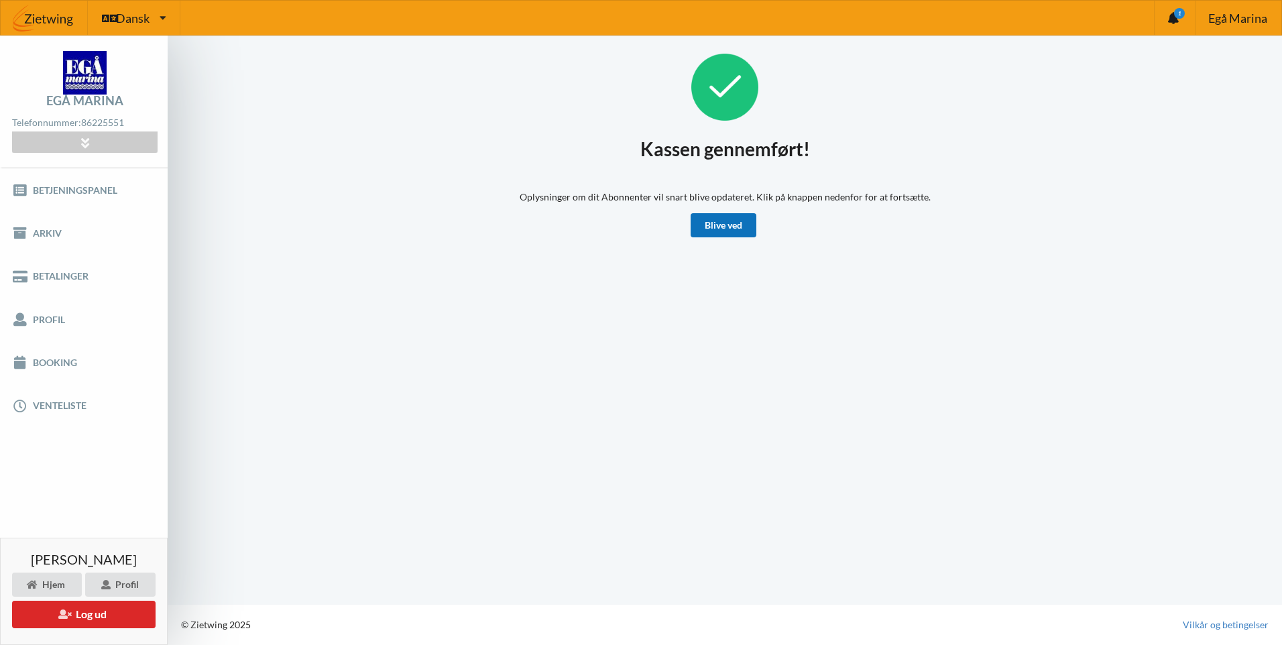
click at [729, 215] on link "Blive ved" at bounding box center [724, 225] width 66 height 24
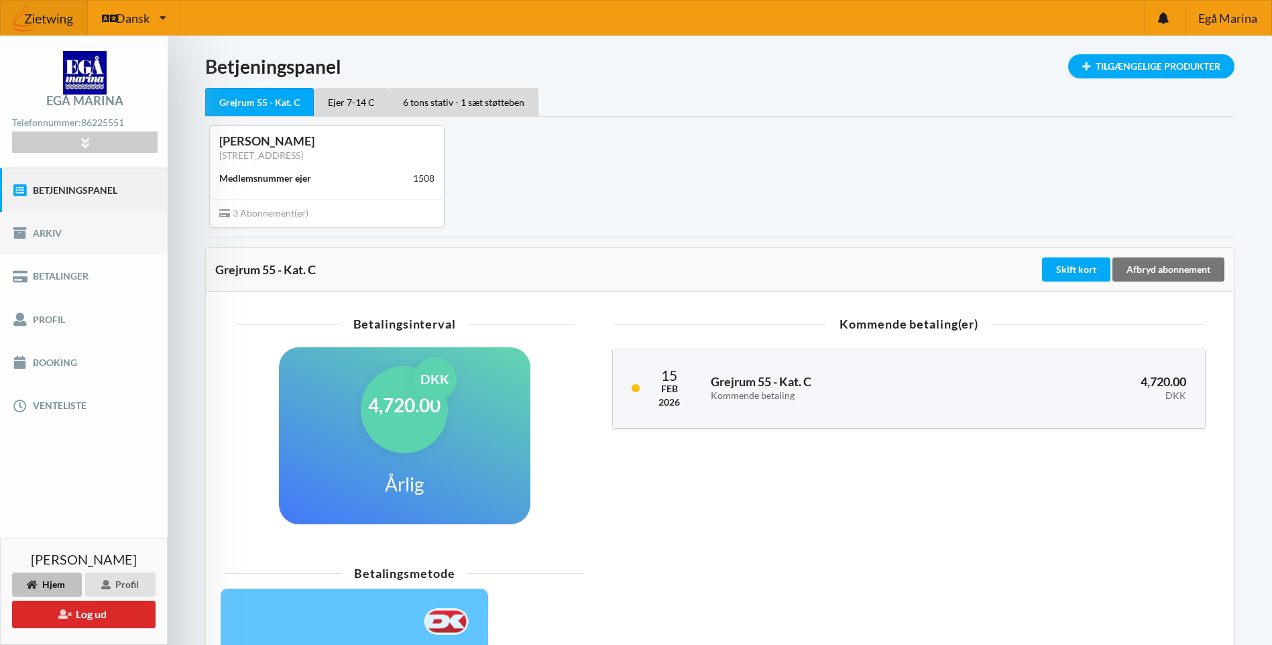
click at [62, 235] on link "Arkiv" at bounding box center [84, 233] width 168 height 43
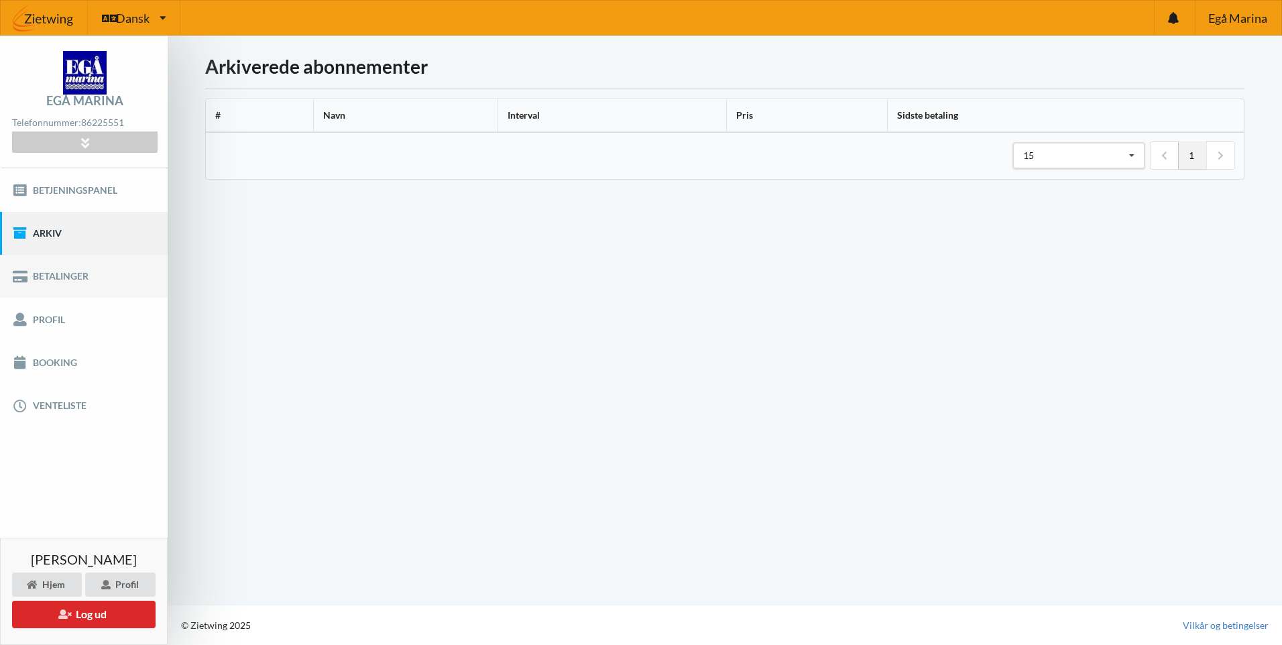
click at [63, 270] on link "Betalinger" at bounding box center [84, 276] width 168 height 43
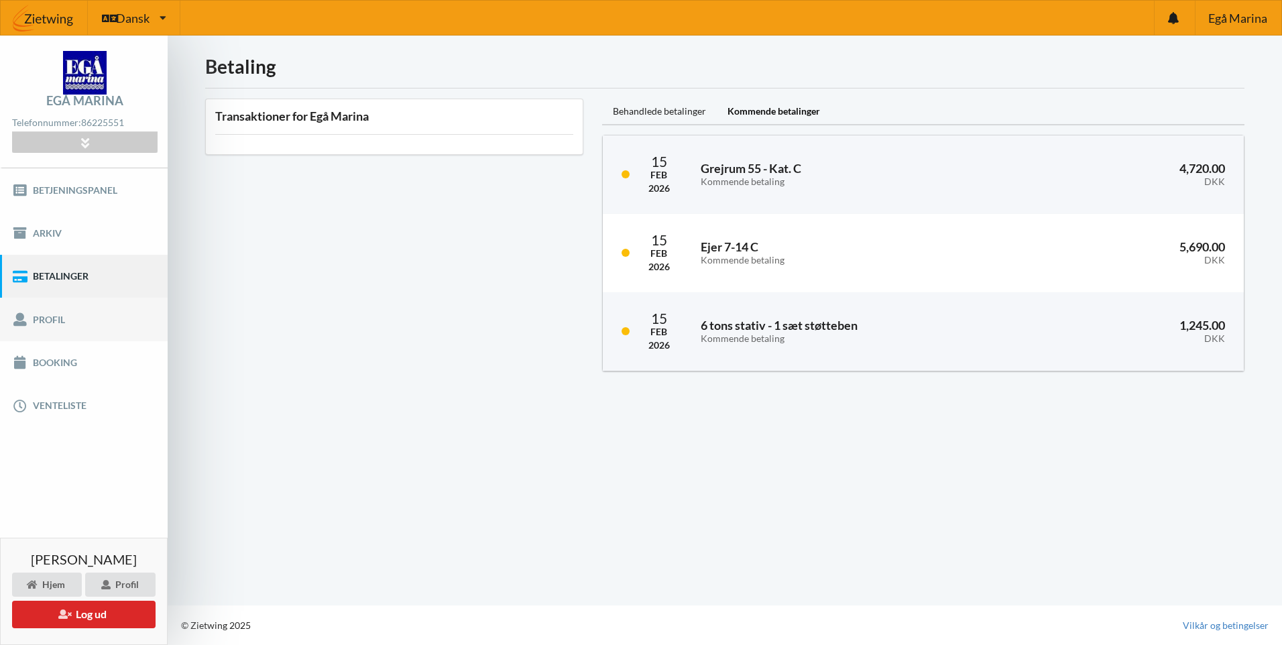
click at [48, 323] on link "Profil" at bounding box center [84, 319] width 168 height 43
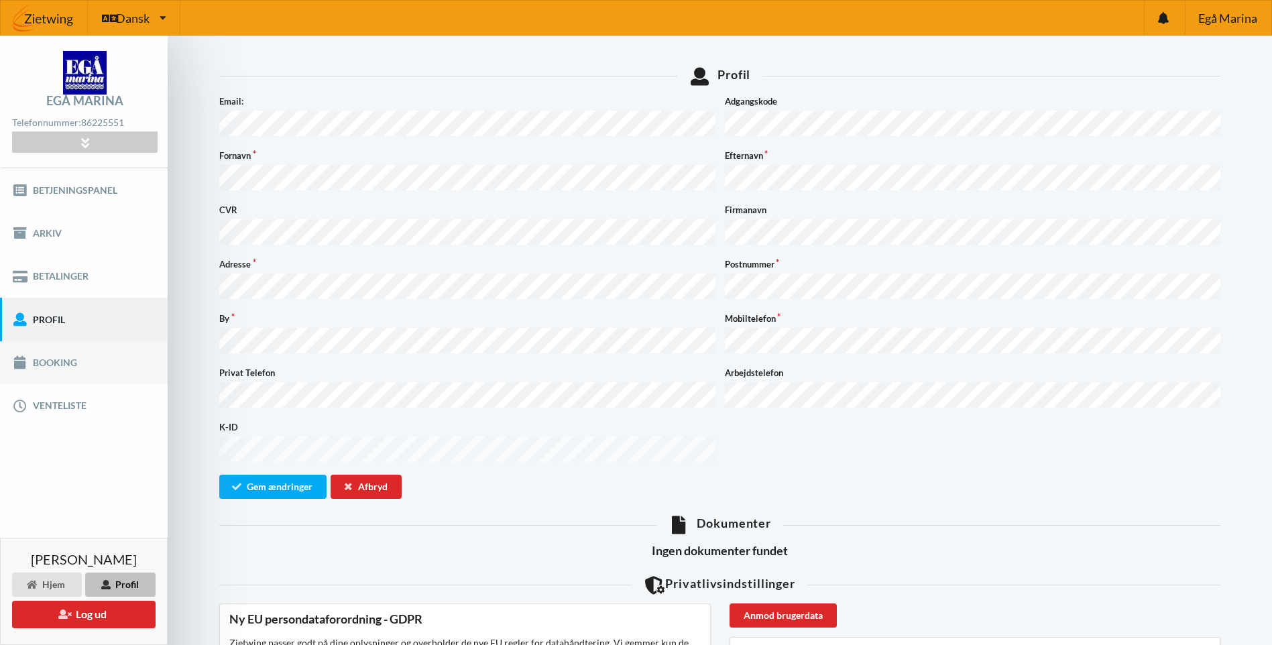
click at [50, 362] on link "Booking" at bounding box center [84, 362] width 168 height 43
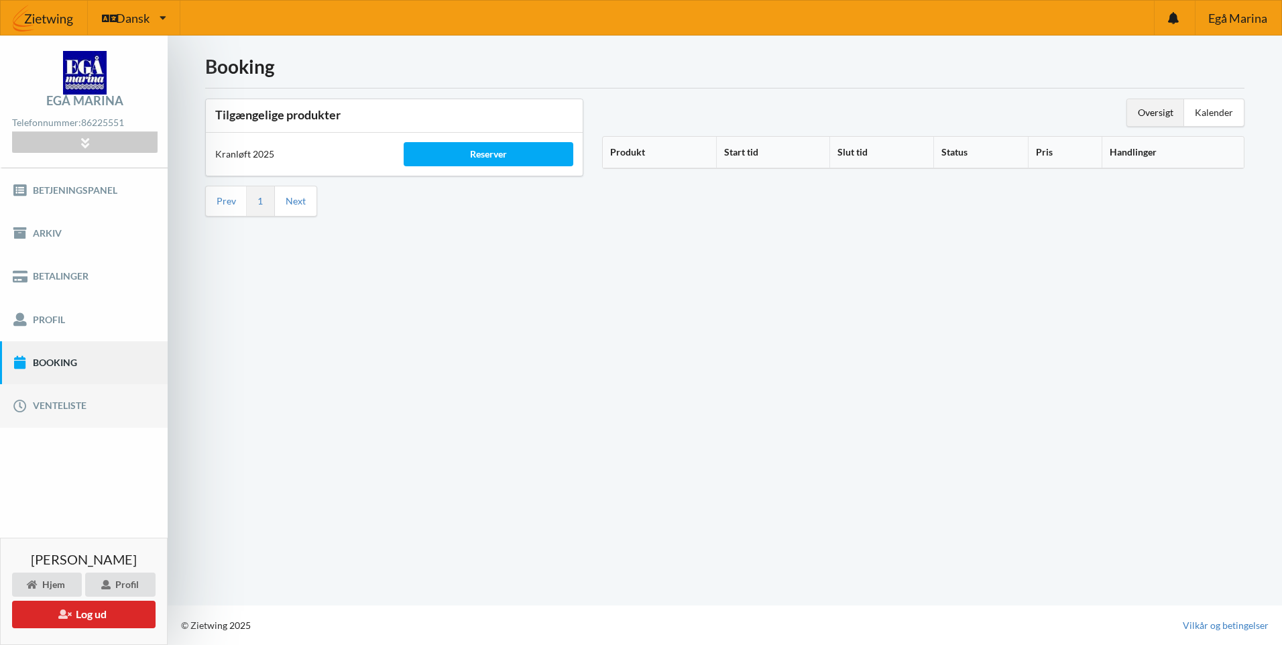
click at [68, 398] on link "Venteliste" at bounding box center [84, 405] width 168 height 43
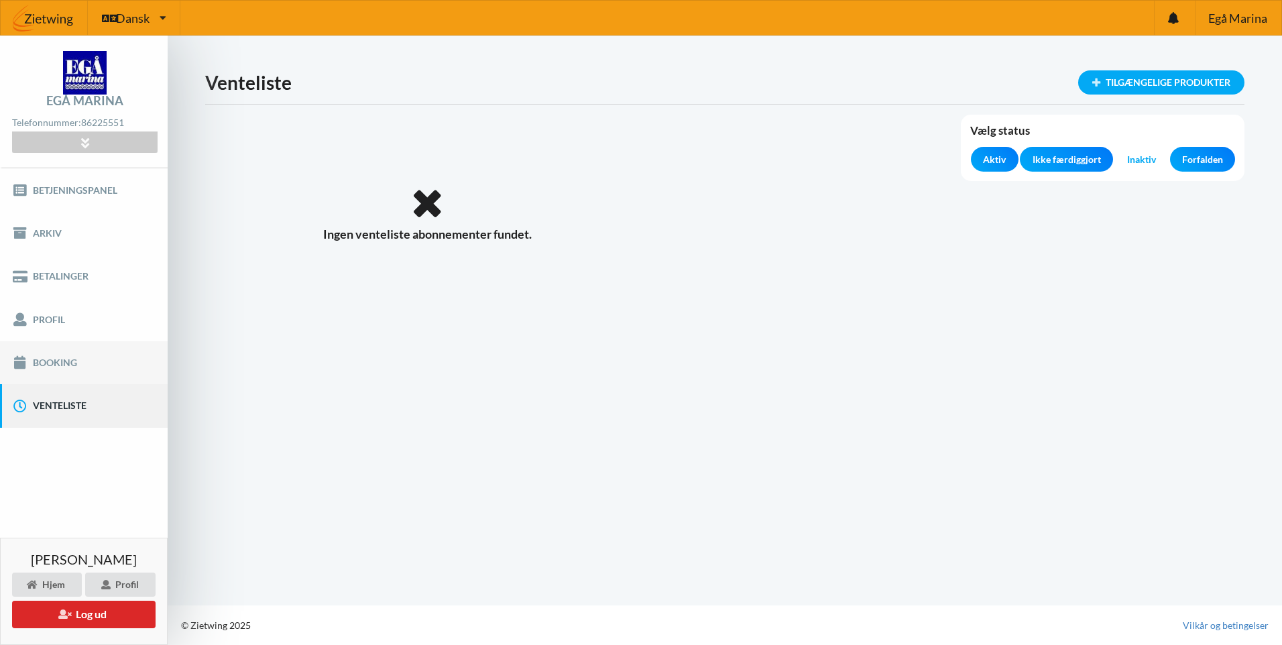
click at [68, 363] on link "Booking" at bounding box center [84, 362] width 168 height 43
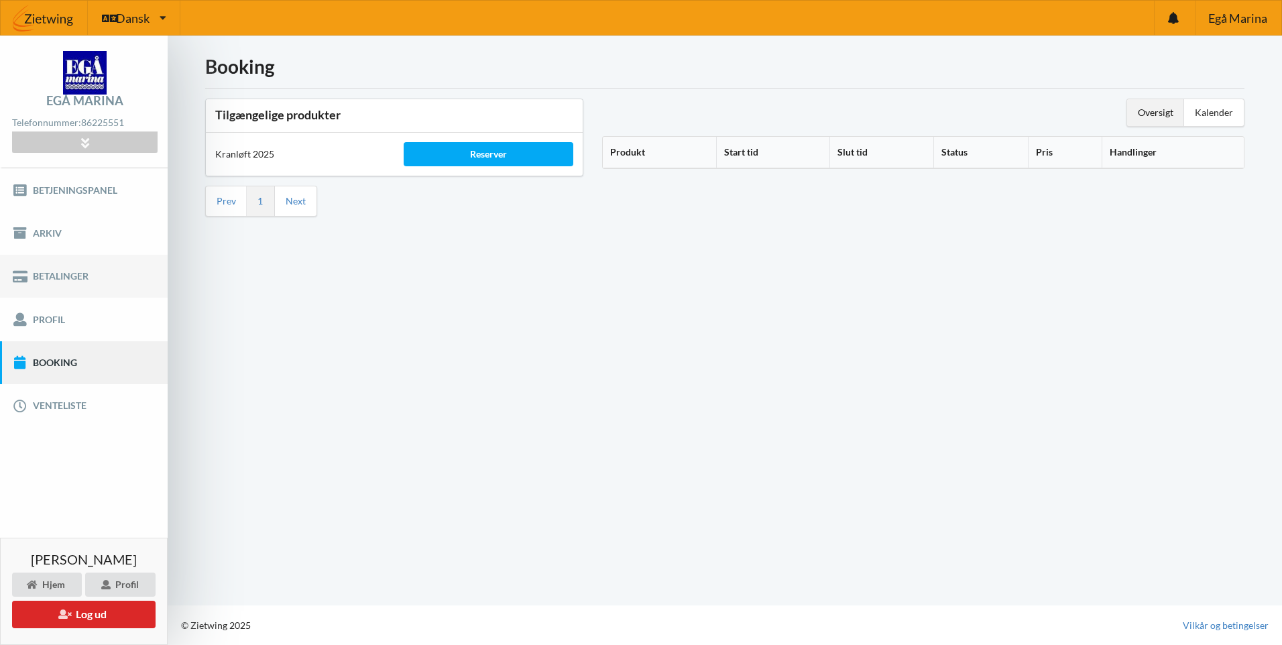
click at [55, 278] on link "Betalinger" at bounding box center [84, 276] width 168 height 43
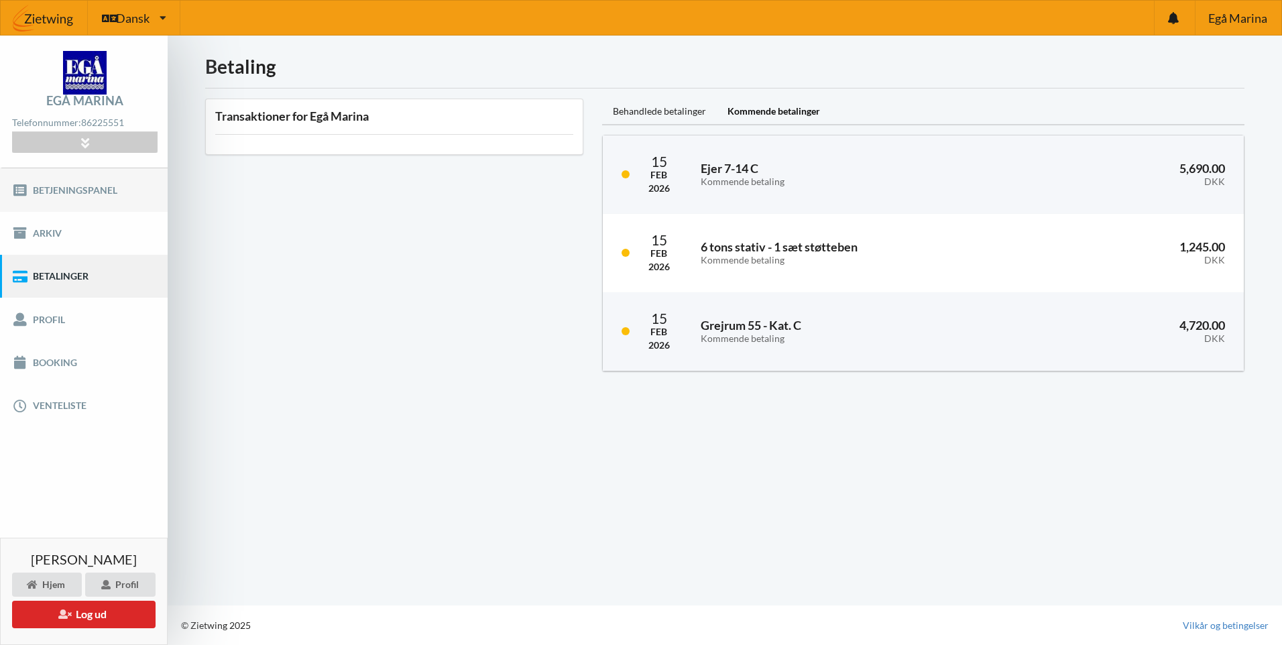
click at [87, 186] on link "Betjeningspanel" at bounding box center [84, 189] width 168 height 43
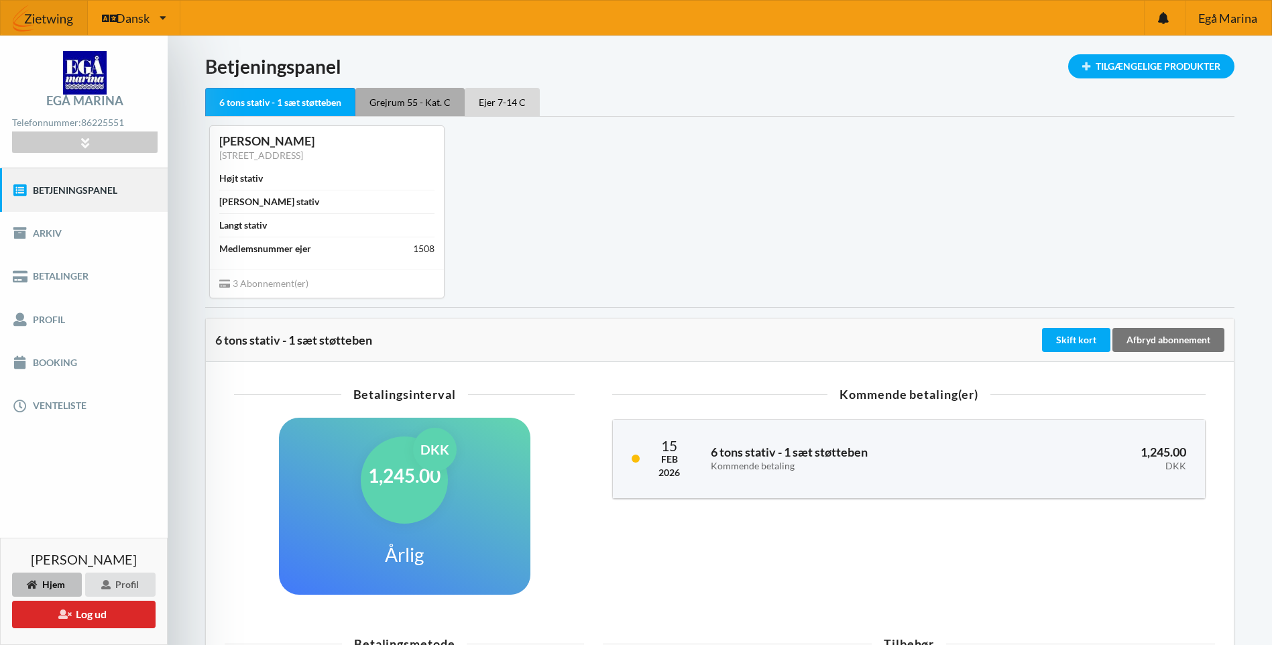
click at [392, 96] on div "Grejrum 55 - Kat. C" at bounding box center [409, 102] width 109 height 28
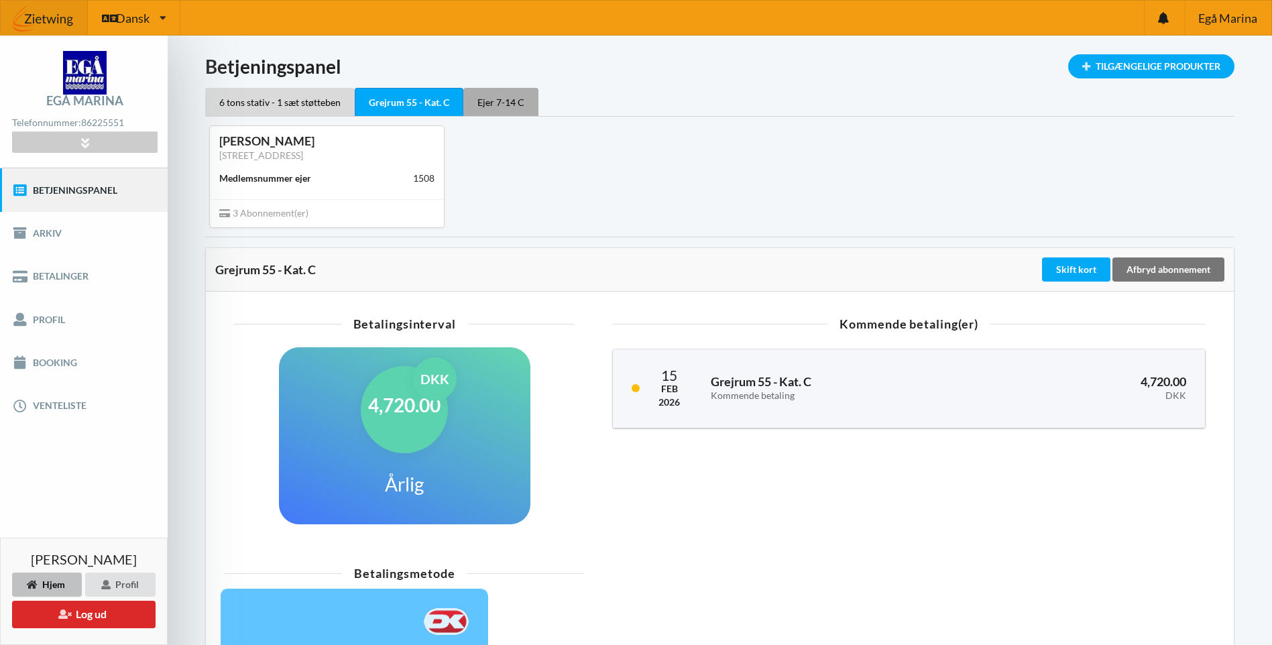
click at [507, 104] on div "Ejer 7-14 C" at bounding box center [500, 102] width 75 height 28
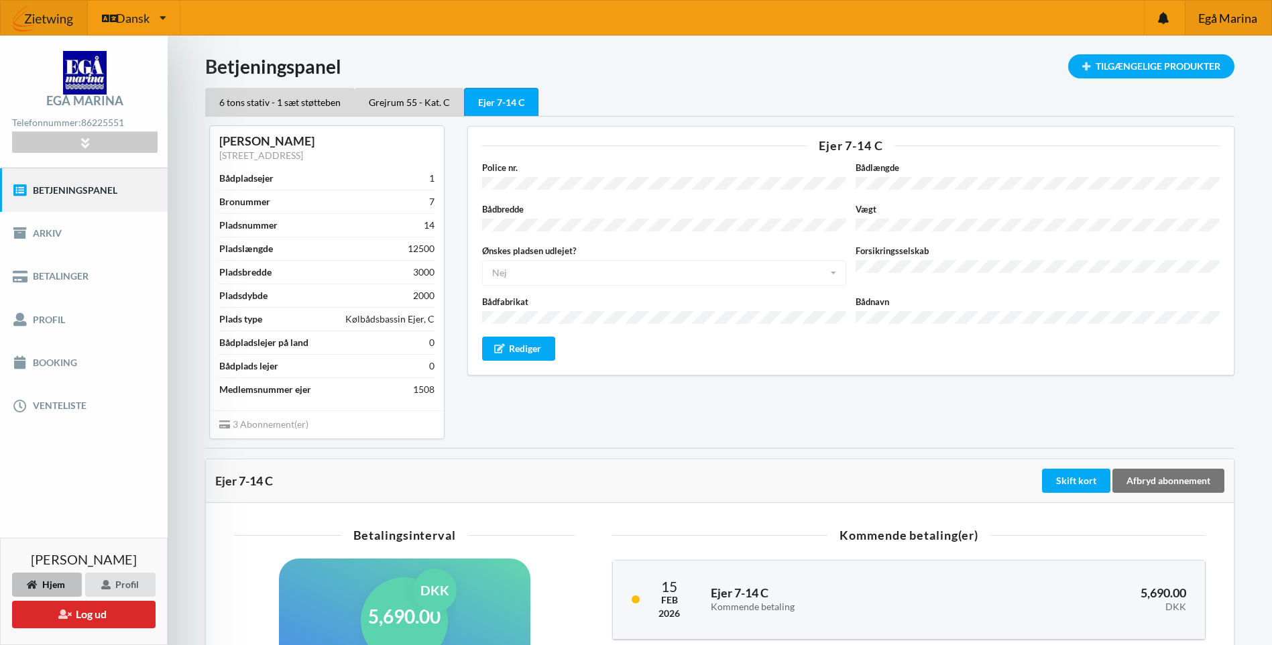
click at [1234, 13] on span "Egå Marina" at bounding box center [1228, 18] width 59 height 12
click at [1168, 17] on icon at bounding box center [1163, 18] width 11 height 12
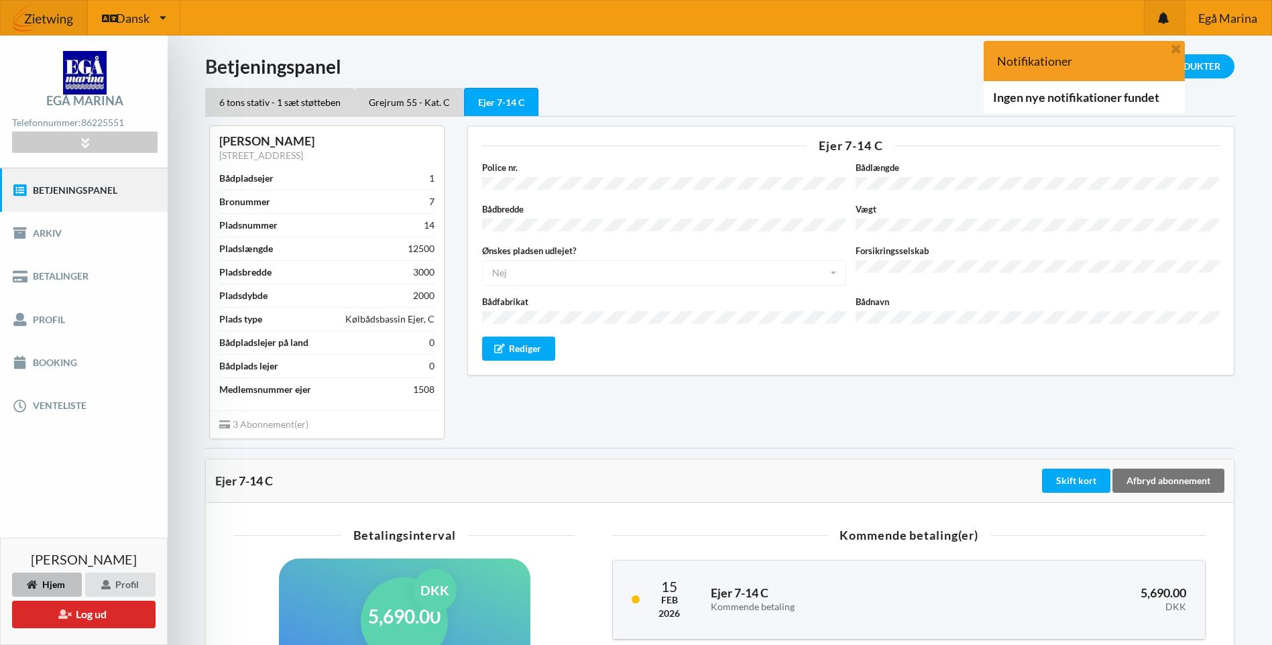
click at [958, 68] on h1 "Betjeningspanel" at bounding box center [720, 66] width 1030 height 24
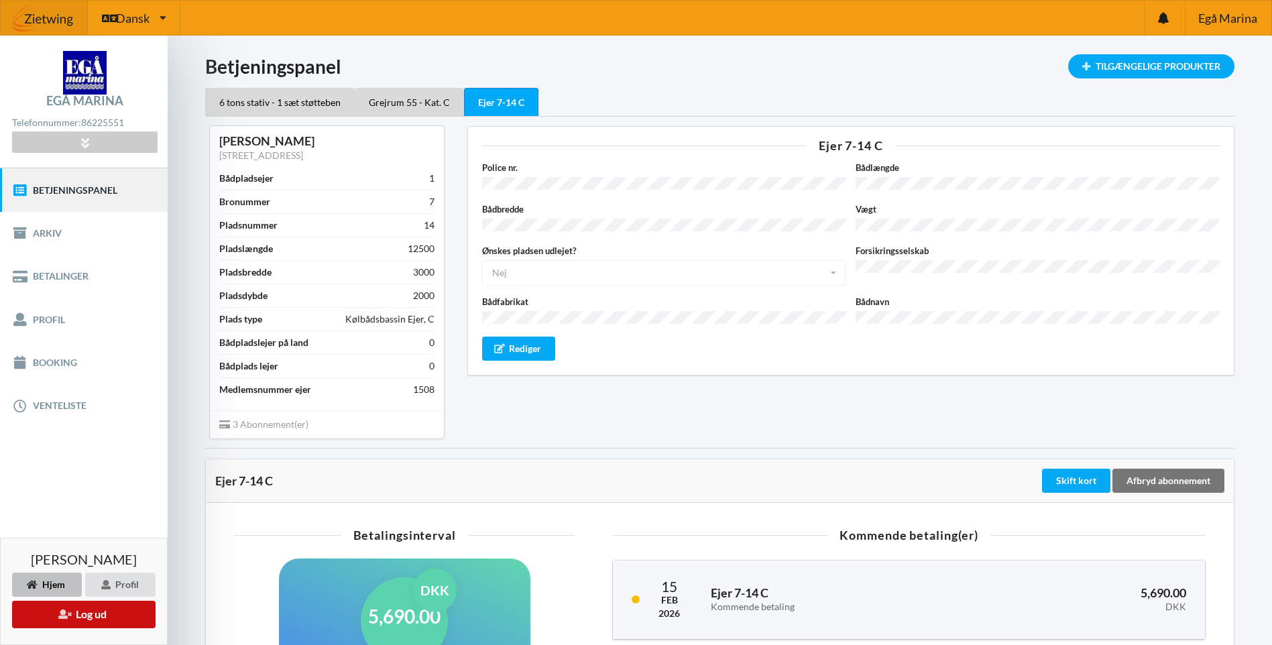
click at [75, 609] on button "Log ud" at bounding box center [84, 614] width 144 height 27
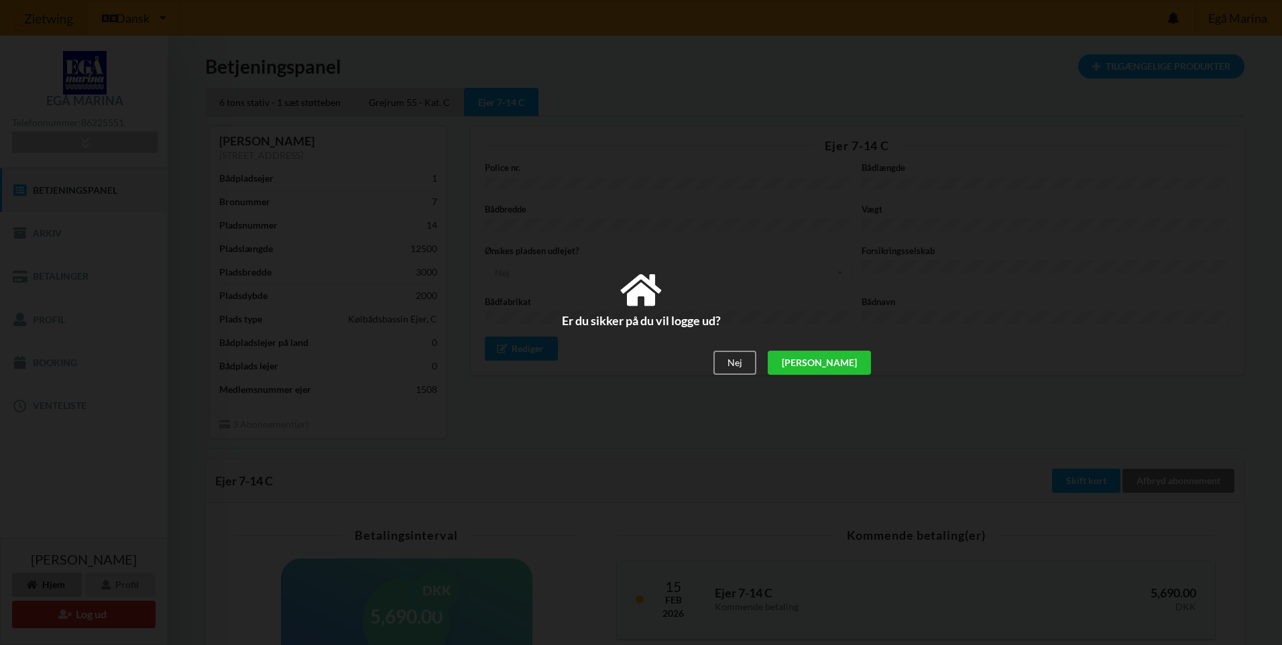
click at [852, 366] on div "[PERSON_NAME]" at bounding box center [819, 363] width 103 height 24
